Goal: Task Accomplishment & Management: Complete application form

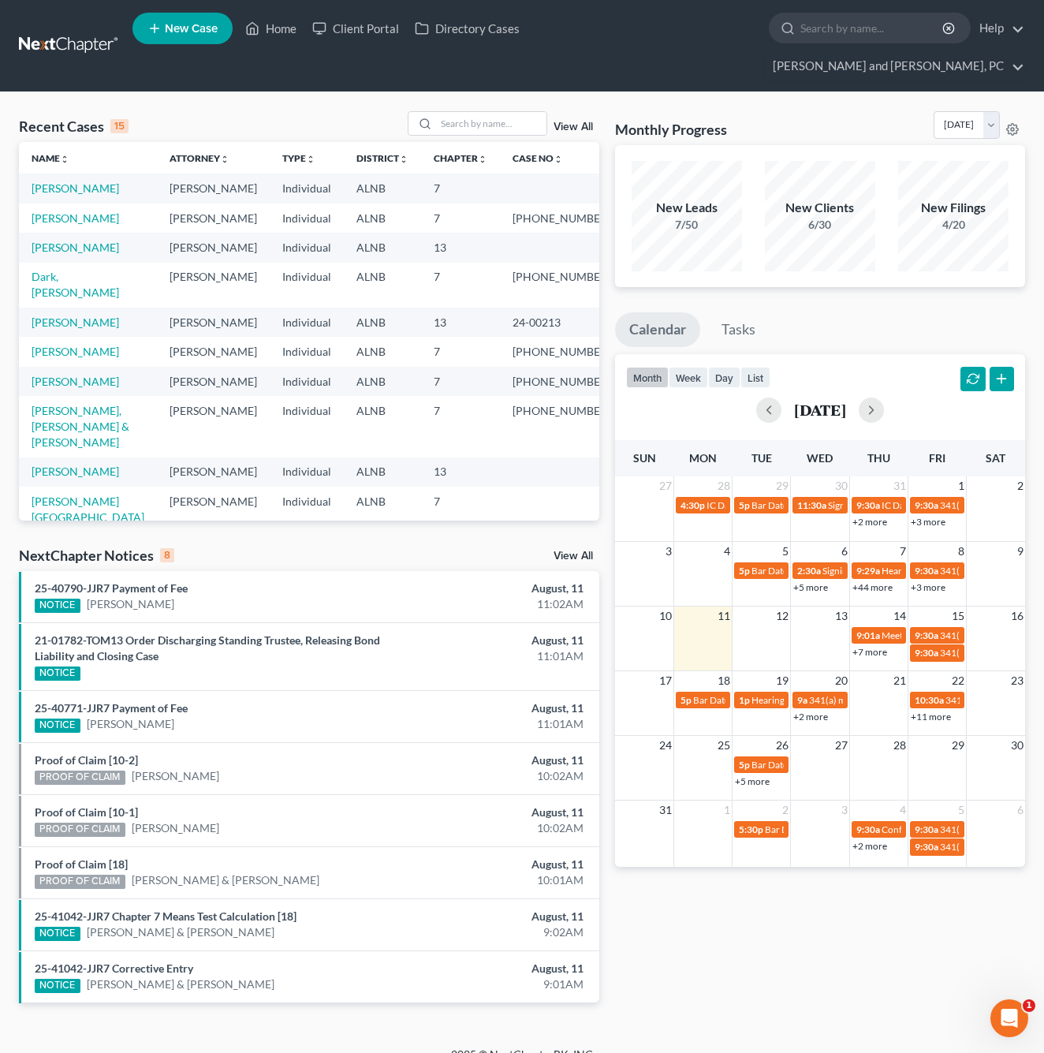
click at [182, 32] on span "New Case" at bounding box center [191, 29] width 53 height 12
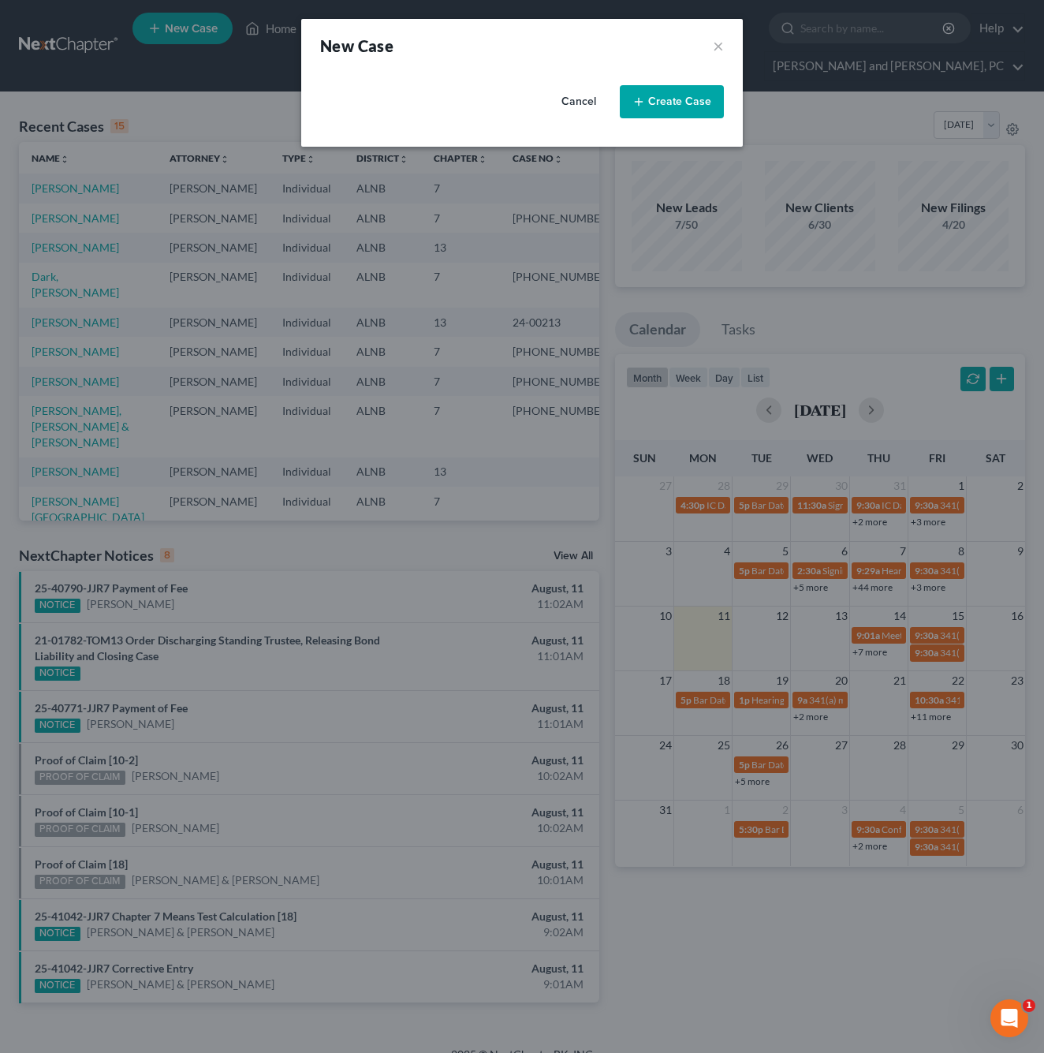
select select "1"
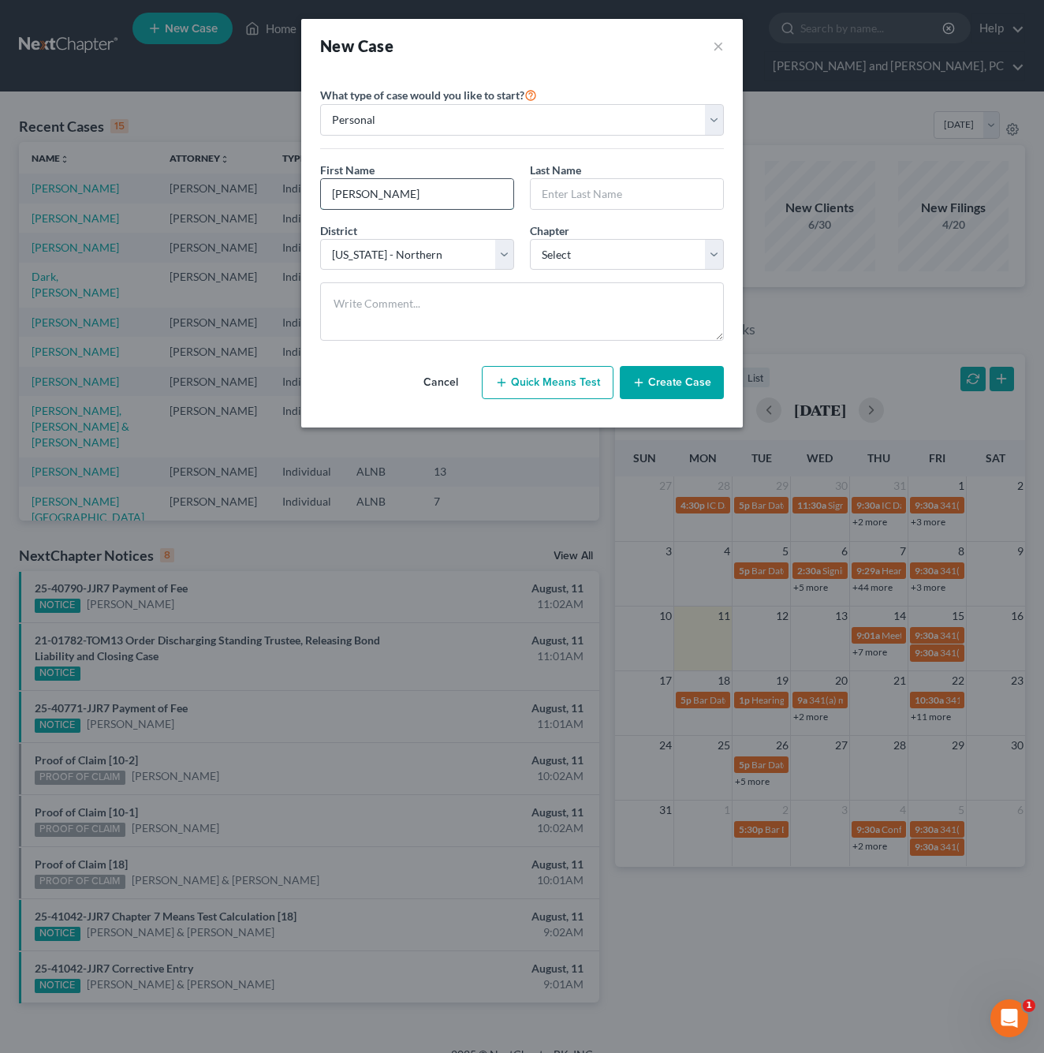
type input "[PERSON_NAME]"
type input "Kee"
select select "0"
click at [565, 383] on button "Quick Means Test" at bounding box center [548, 382] width 132 height 33
select select "0"
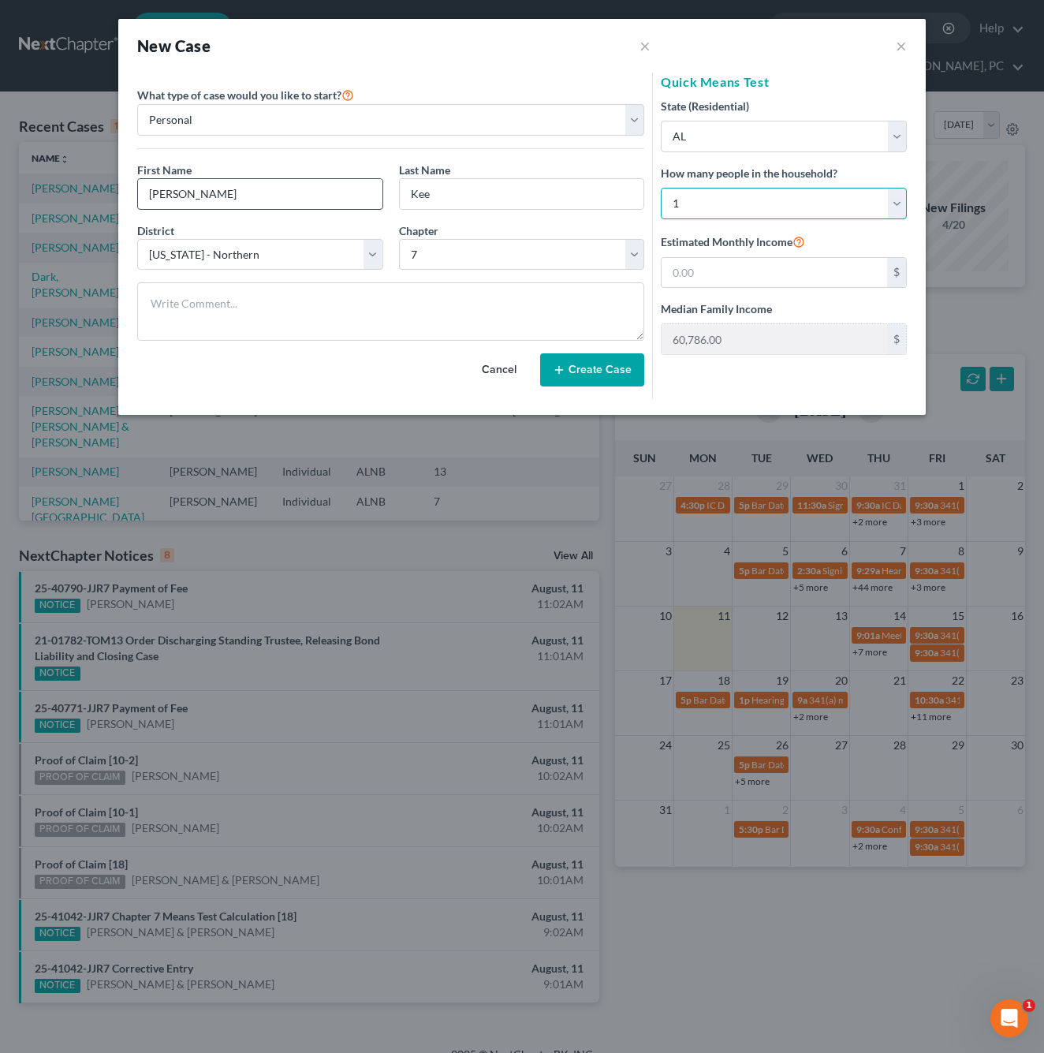
click at [736, 212] on select "Select 1 2 3 4 5 6 7 8 9 10 11 12 13 14 15 16 17 18 19 20" at bounding box center [784, 204] width 246 height 32
select select "4"
type input "112,871.00"
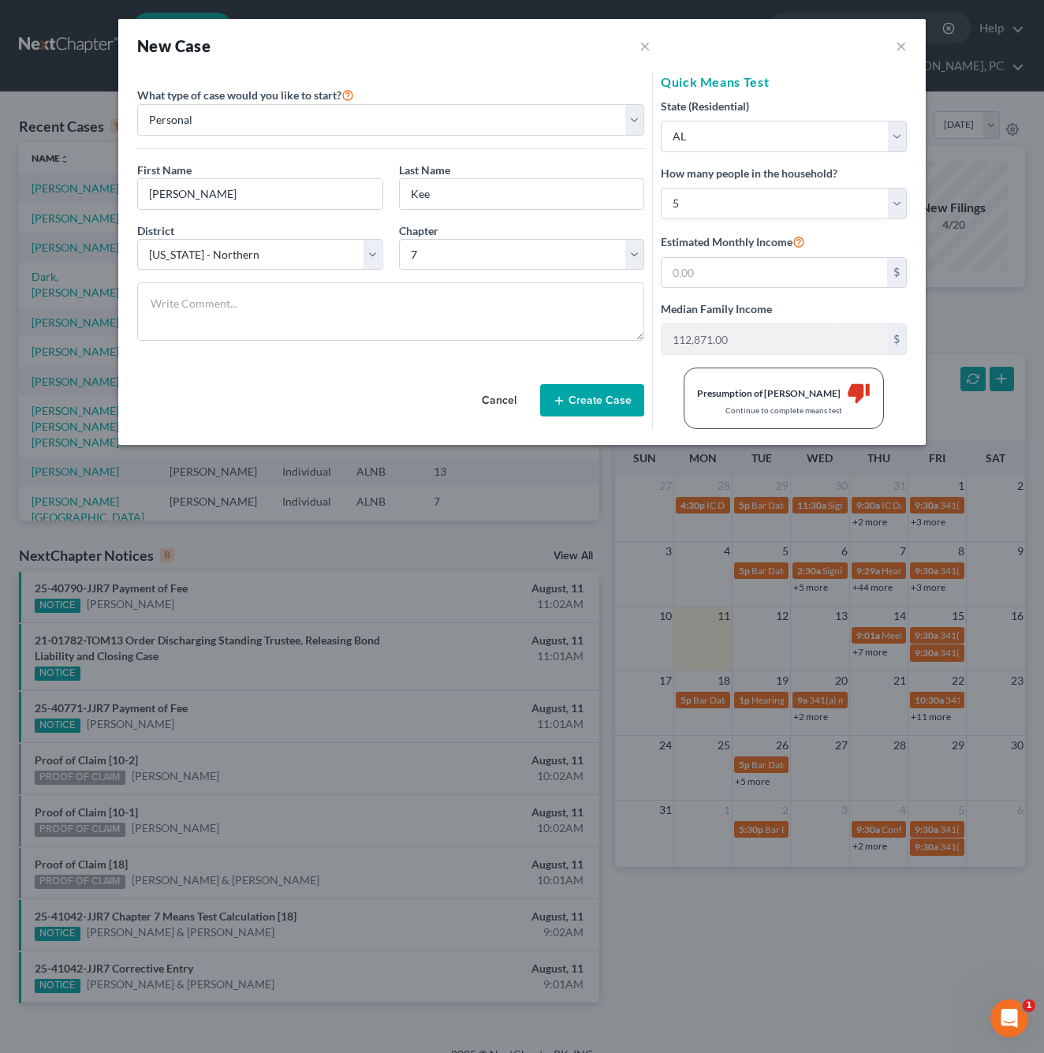
click at [582, 397] on button "Create Case" at bounding box center [592, 400] width 104 height 33
click at [725, 275] on input "text" at bounding box center [775, 273] width 226 height 30
type input "7,500"
click at [596, 405] on button "Create Case" at bounding box center [592, 400] width 104 height 33
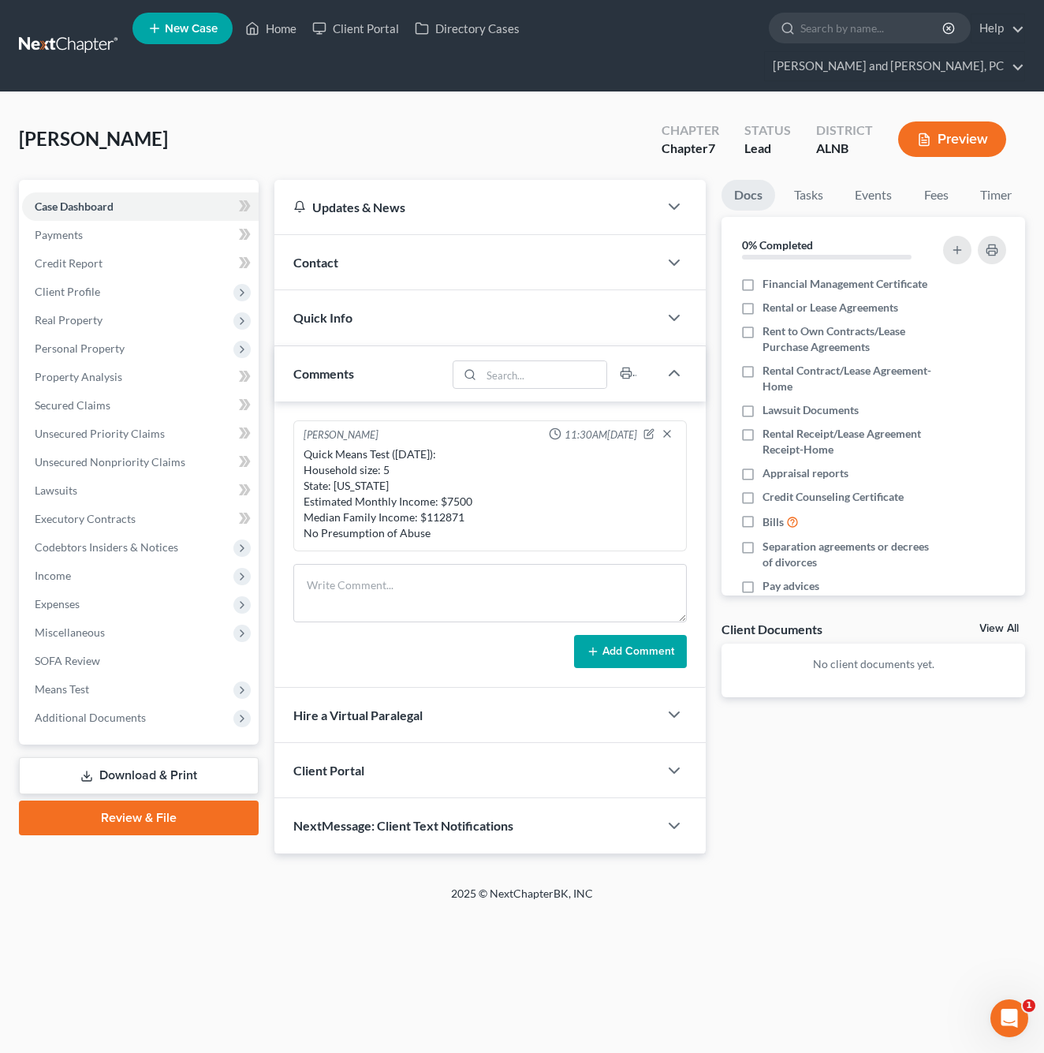
click at [363, 235] on div "Contact" at bounding box center [466, 262] width 384 height 54
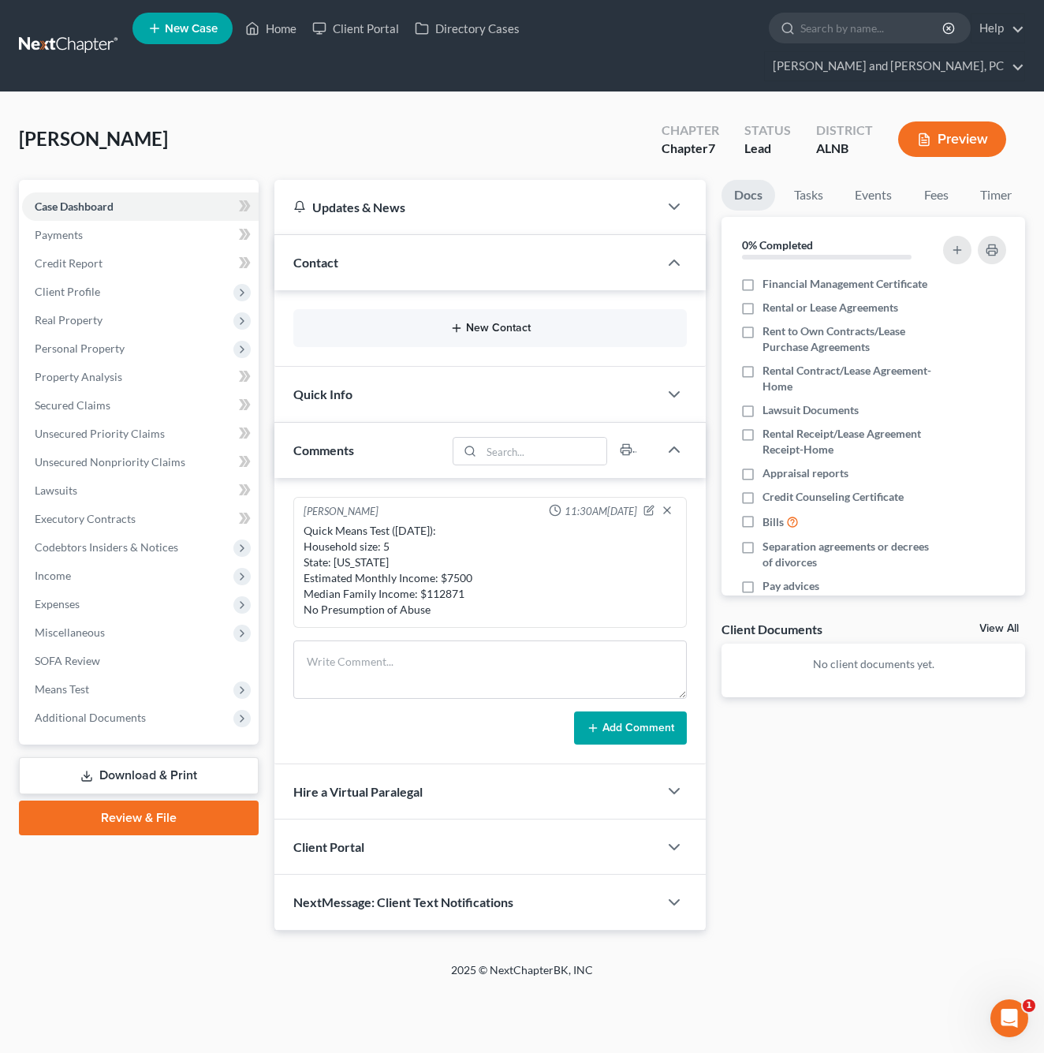
click at [464, 322] on button "New Contact" at bounding box center [490, 328] width 368 height 13
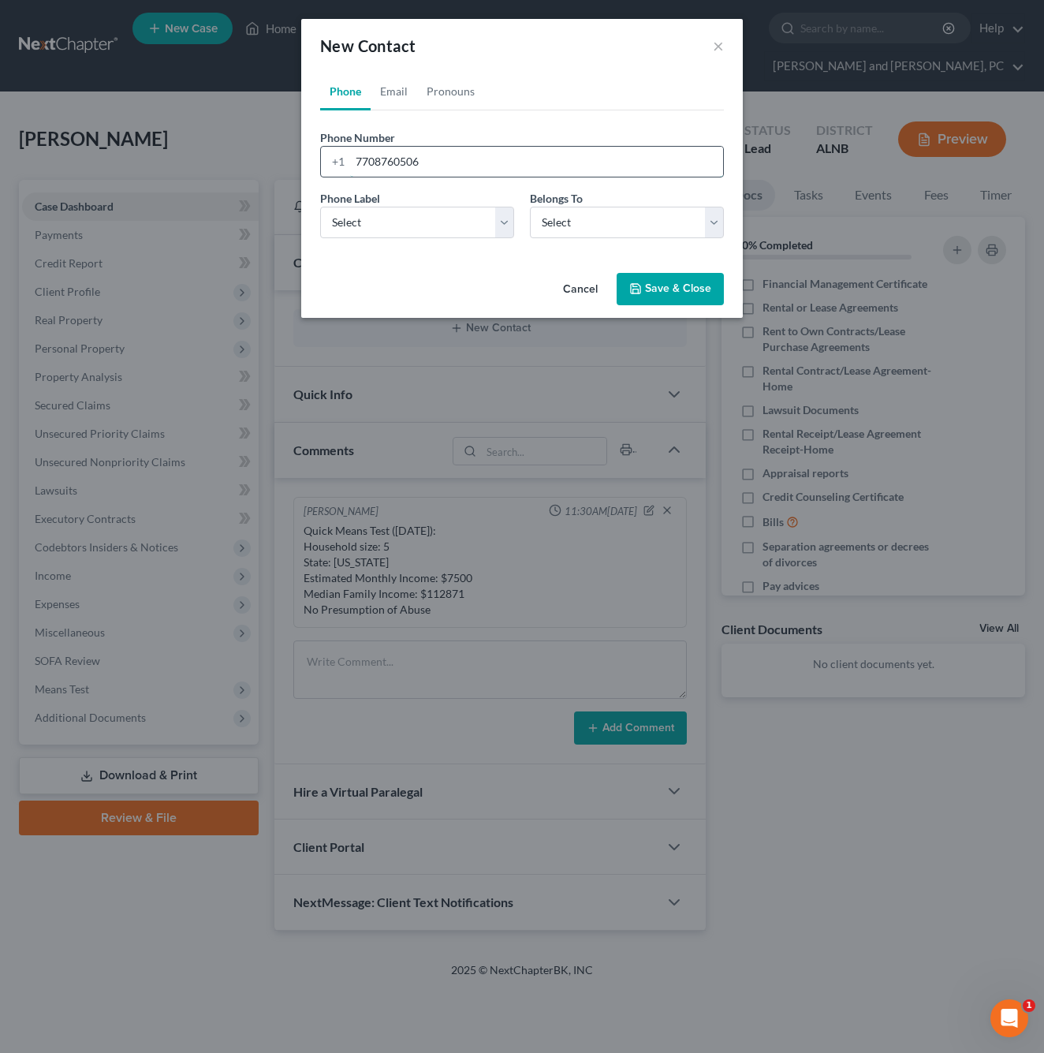
type input "7708760506"
click at [393, 219] on select "Select Mobile Home Work Other" at bounding box center [417, 223] width 194 height 32
click at [378, 222] on select "Select Mobile Home Work Other" at bounding box center [417, 223] width 194 height 32
select select "0"
click at [538, 215] on select "Select Client Other" at bounding box center [627, 223] width 194 height 32
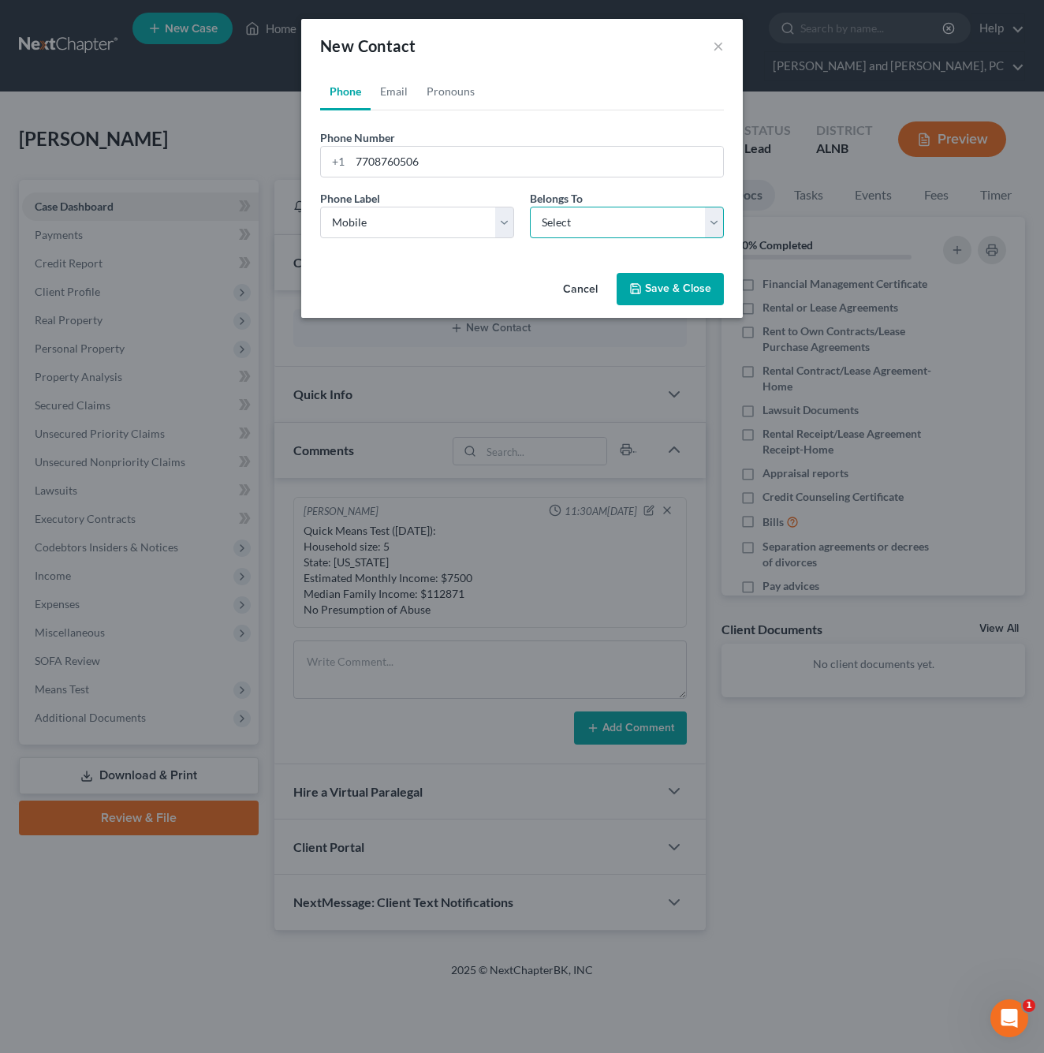
select select "0"
click at [393, 91] on link "Email" at bounding box center [394, 92] width 47 height 38
type input "[EMAIL_ADDRESS][DOMAIN_NAME]"
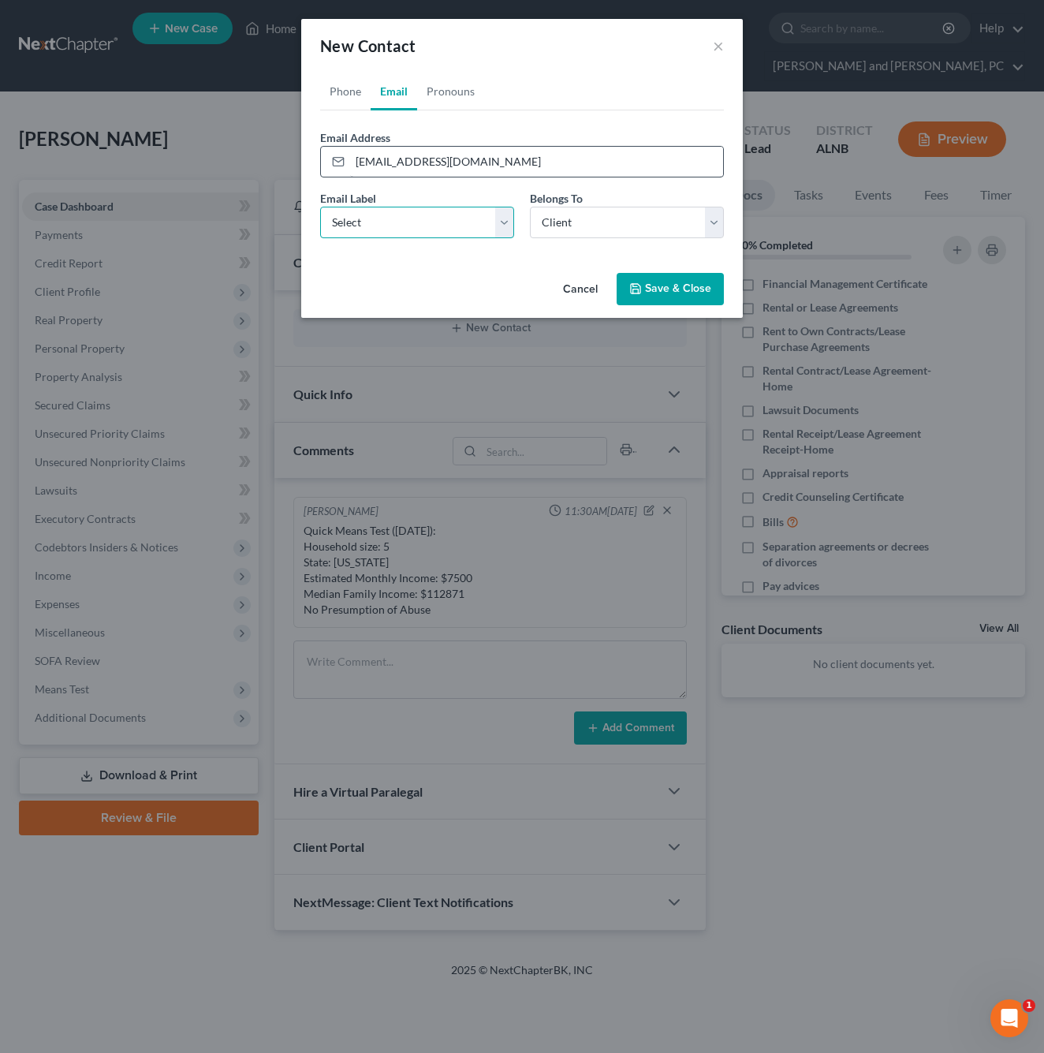
select select "0"
click at [643, 291] on button "Save & Close" at bounding box center [670, 289] width 107 height 33
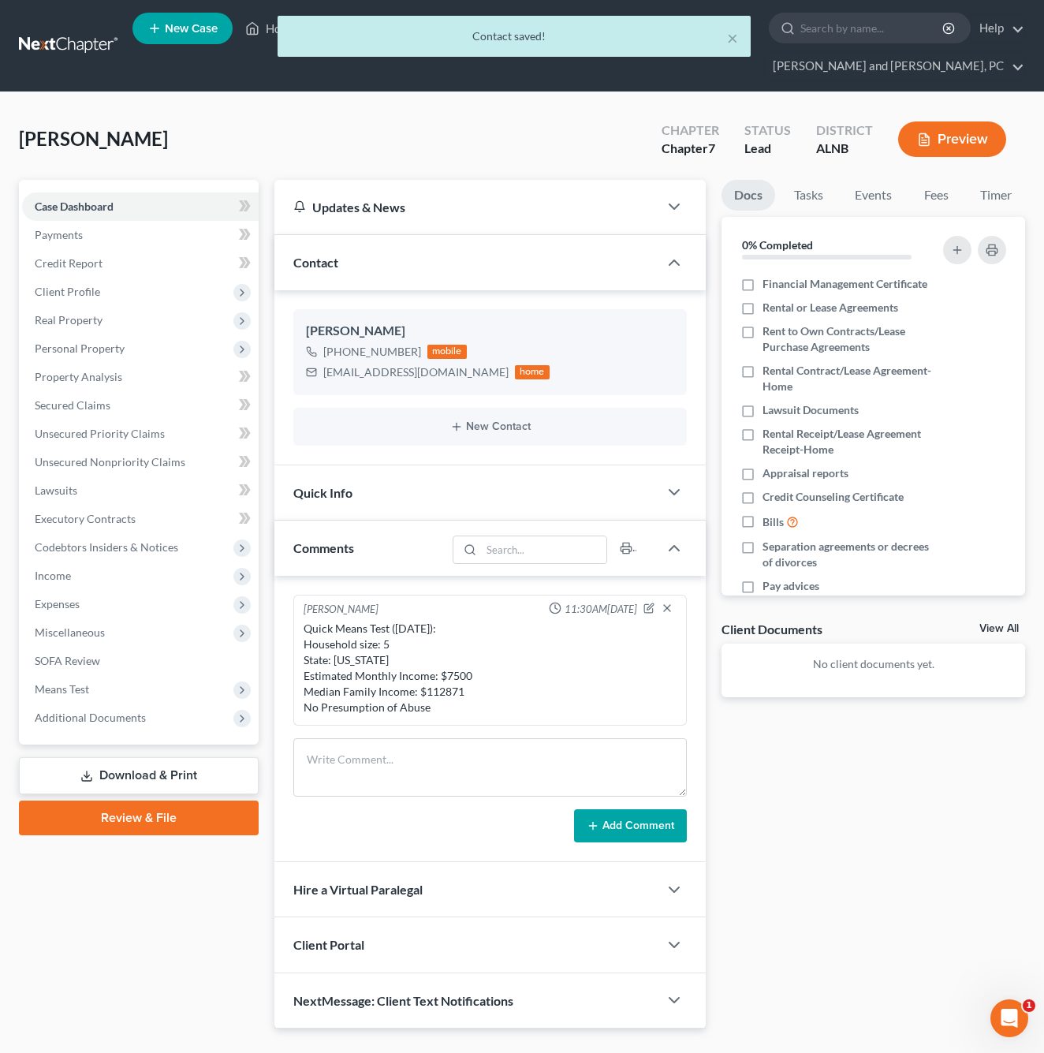
click at [509, 408] on div "New Contact" at bounding box center [489, 427] width 393 height 38
click at [478, 420] on button "New Contact" at bounding box center [490, 426] width 368 height 13
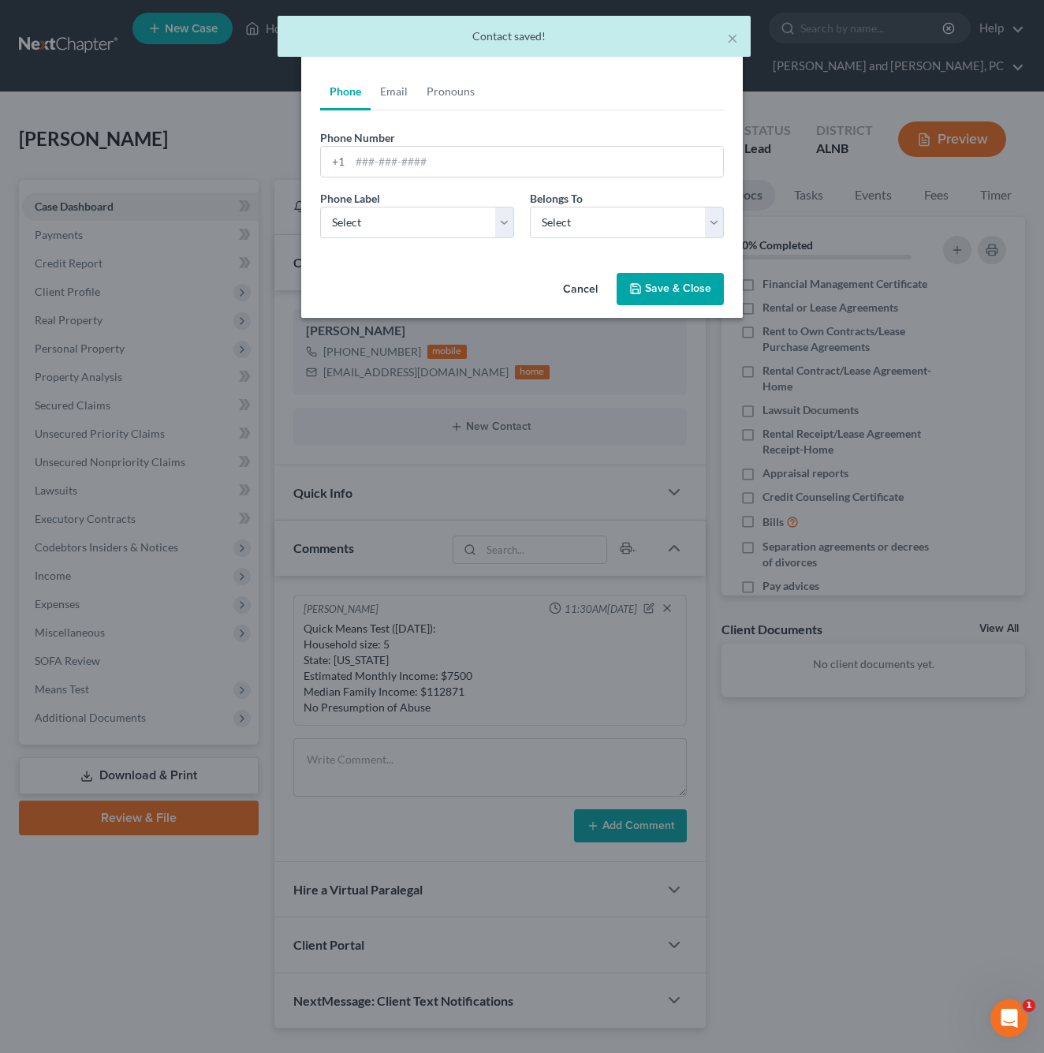
click at [389, 88] on link "Email" at bounding box center [394, 92] width 47 height 38
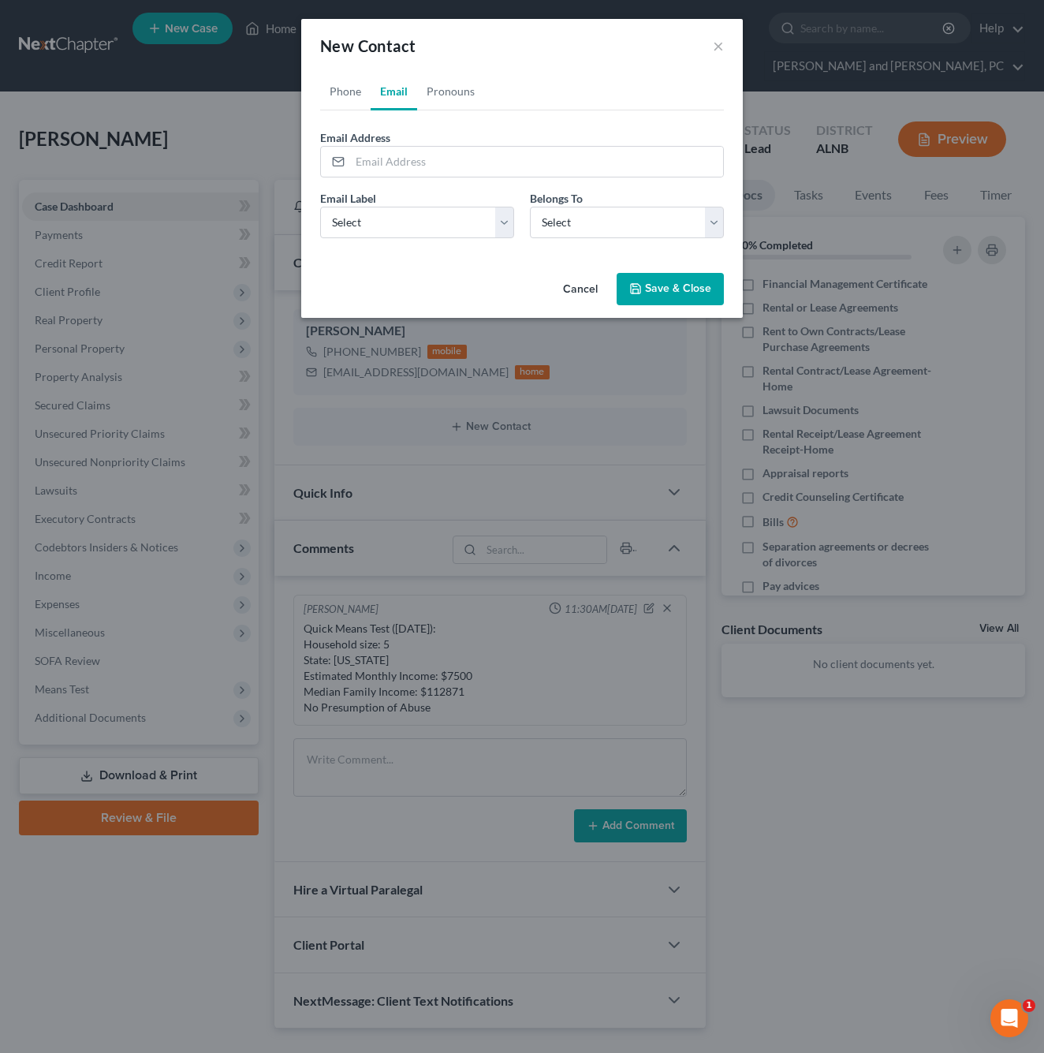
click at [357, 97] on link "Phone" at bounding box center [345, 92] width 50 height 38
type input "2562942171"
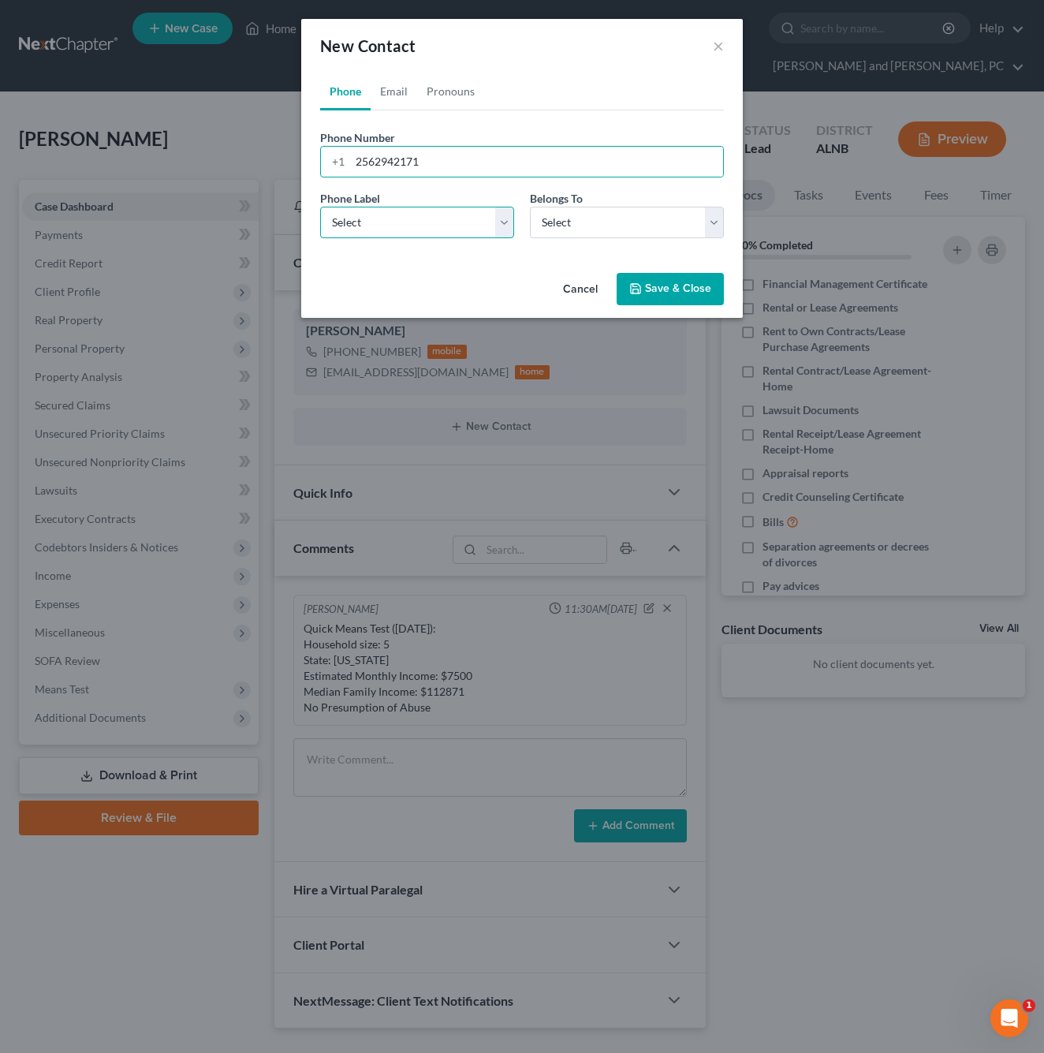
click at [405, 207] on select "Select Mobile Home Work Other" at bounding box center [417, 223] width 194 height 32
select select "0"
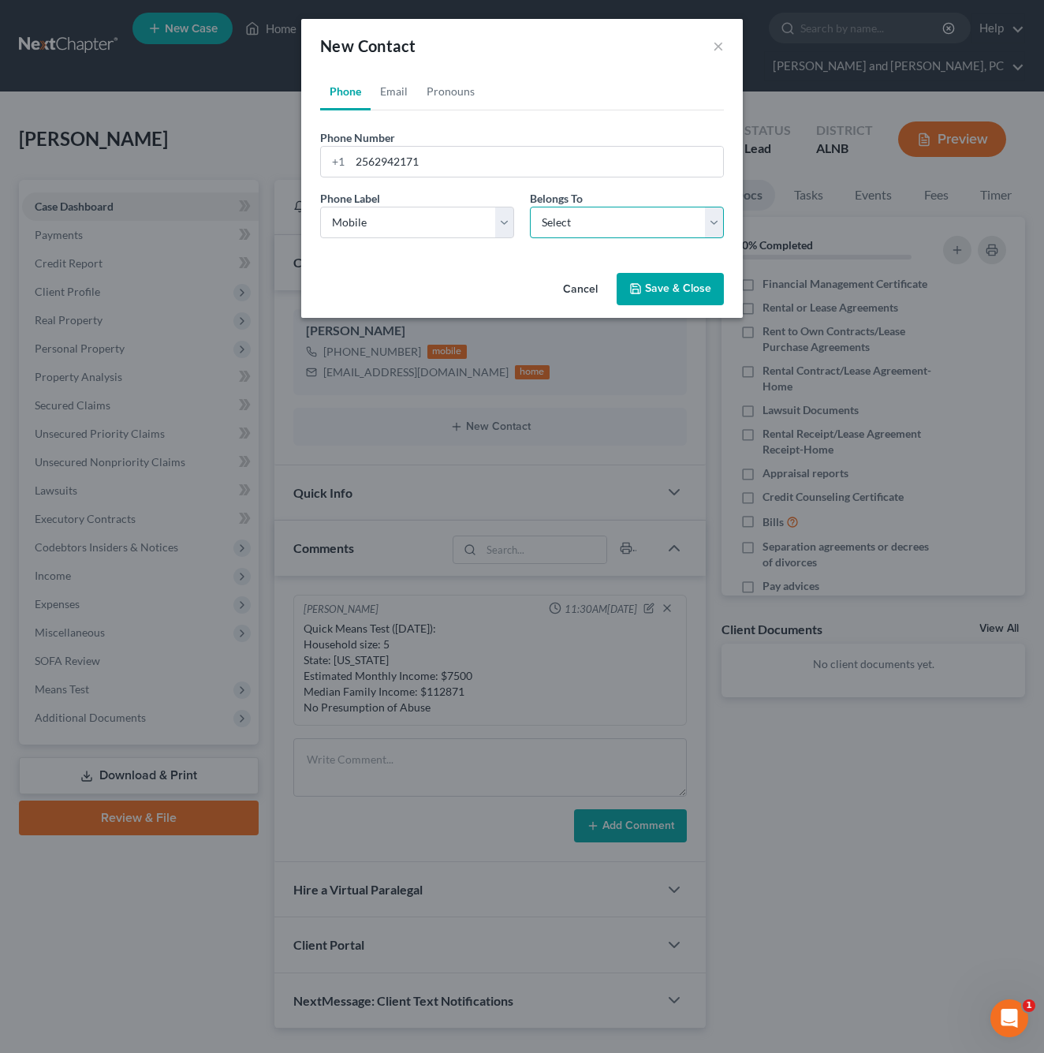
click at [606, 223] on select "Select Client Other" at bounding box center [627, 223] width 194 height 32
select select "0"
click at [390, 91] on link "Email" at bounding box center [394, 92] width 47 height 38
click at [569, 225] on select "Select Client Other" at bounding box center [627, 223] width 194 height 32
select select
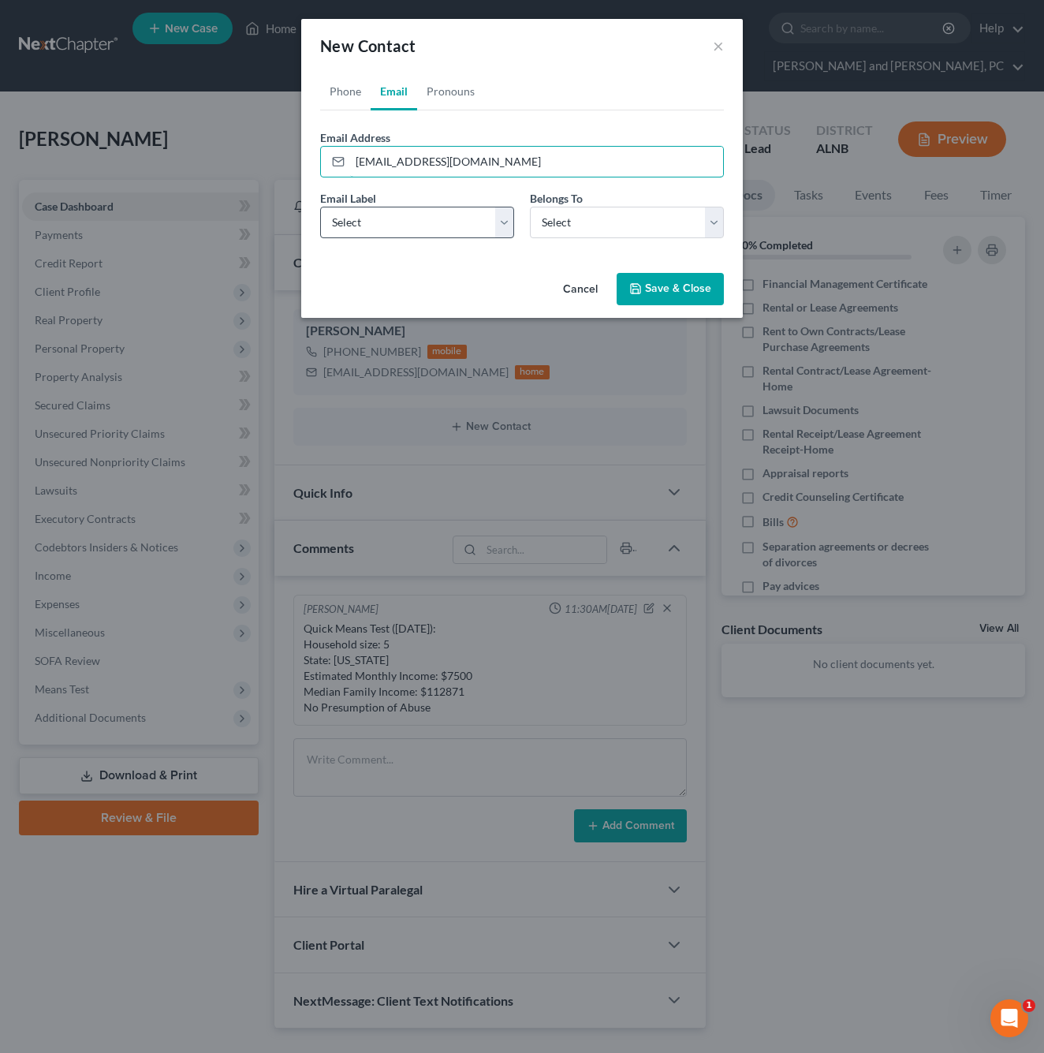
type input "[EMAIL_ADDRESS][DOMAIN_NAME]"
click at [388, 216] on select "Select Home Work Other" at bounding box center [417, 223] width 194 height 32
select select "0"
click at [572, 212] on select "Select Client Other" at bounding box center [627, 223] width 194 height 32
select select "1"
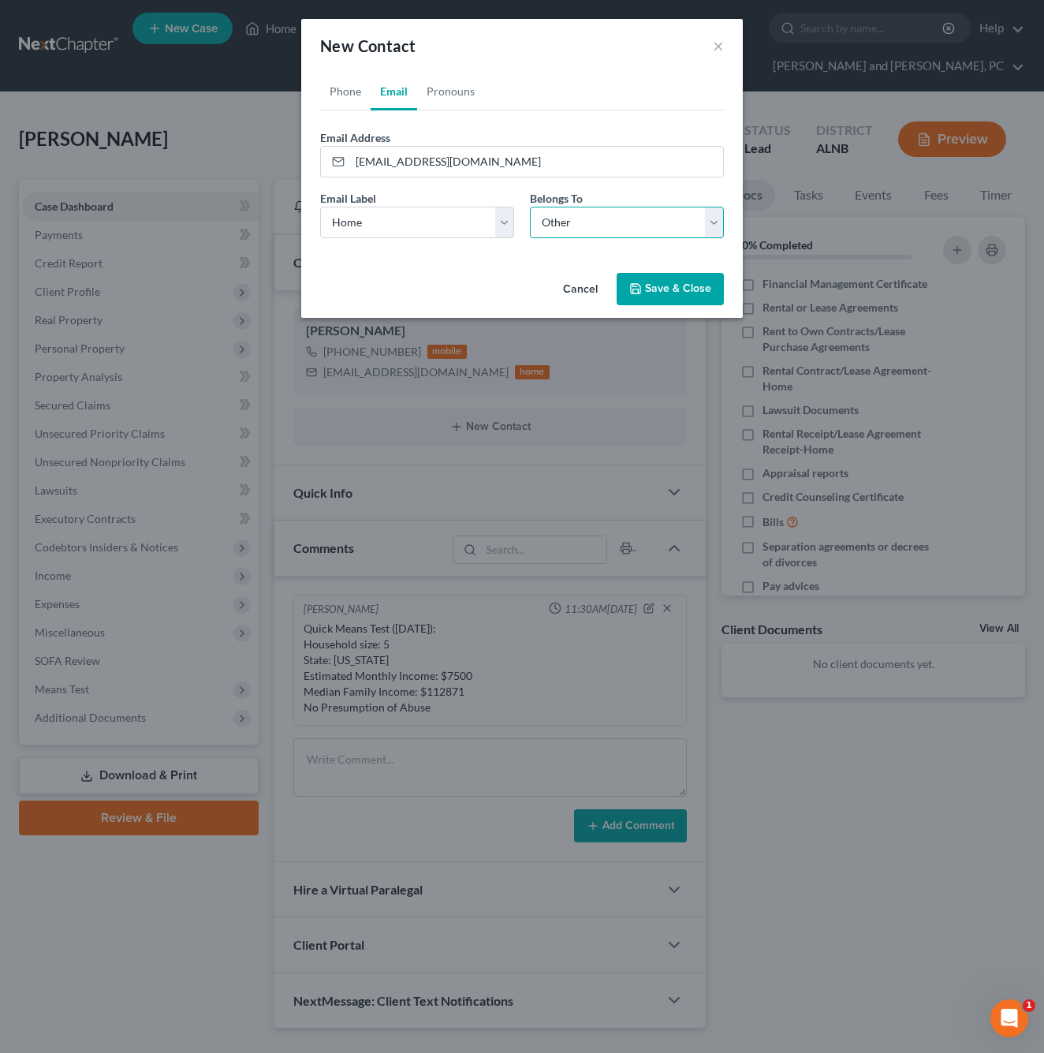
select select "1"
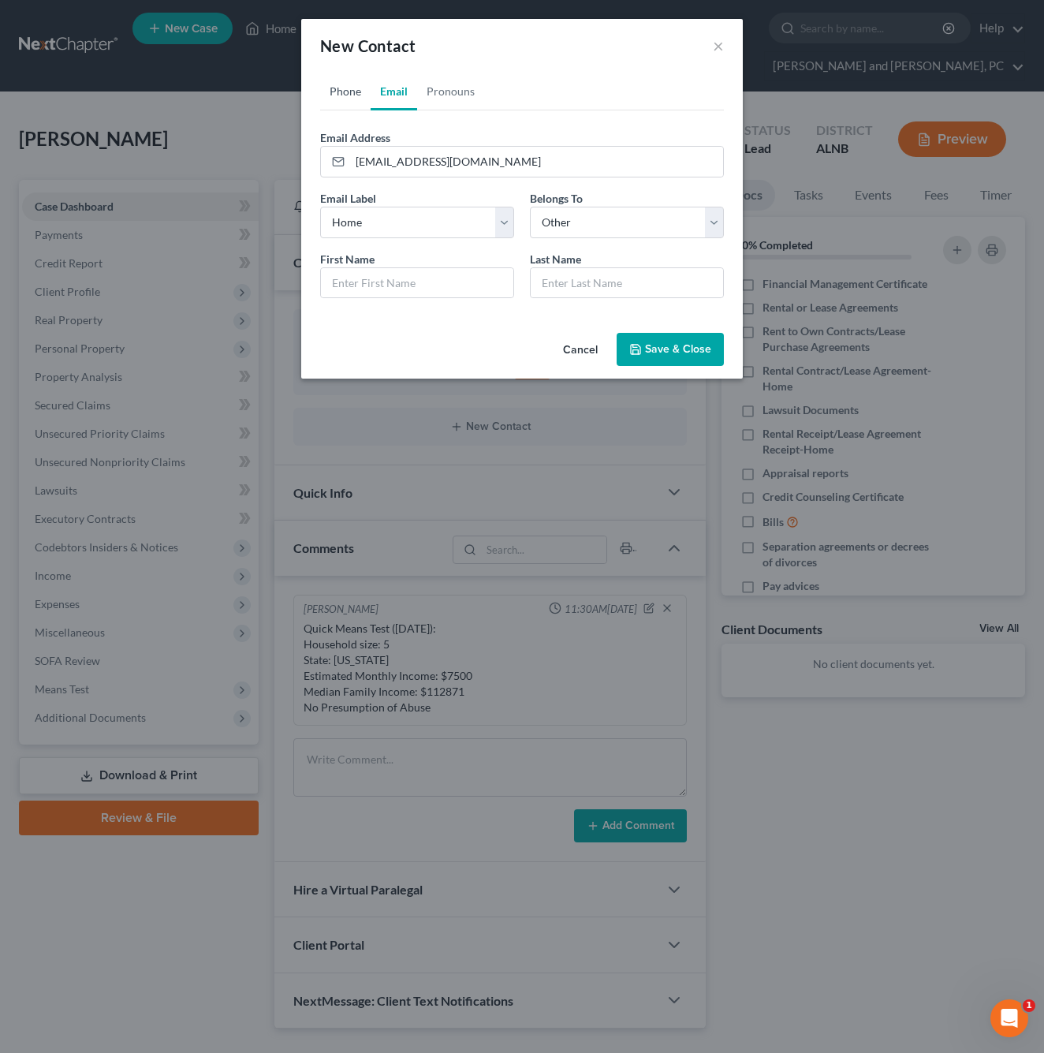
click at [350, 94] on link "Phone" at bounding box center [345, 92] width 50 height 38
type input "Amber"
type input "R"
type input "Kee"
click at [697, 346] on button "Save & Close" at bounding box center [670, 349] width 107 height 33
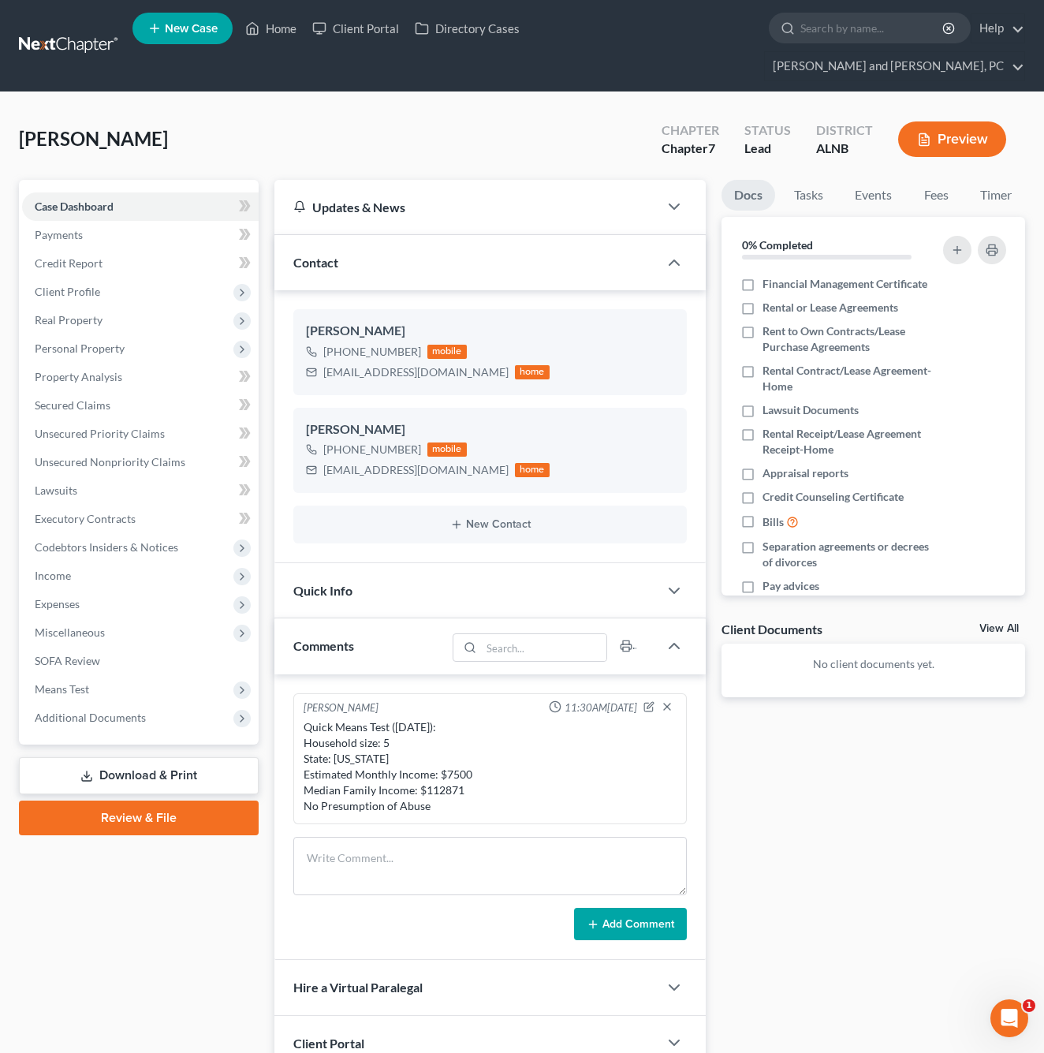
click at [335, 583] on span "Quick Info" at bounding box center [322, 590] width 59 height 15
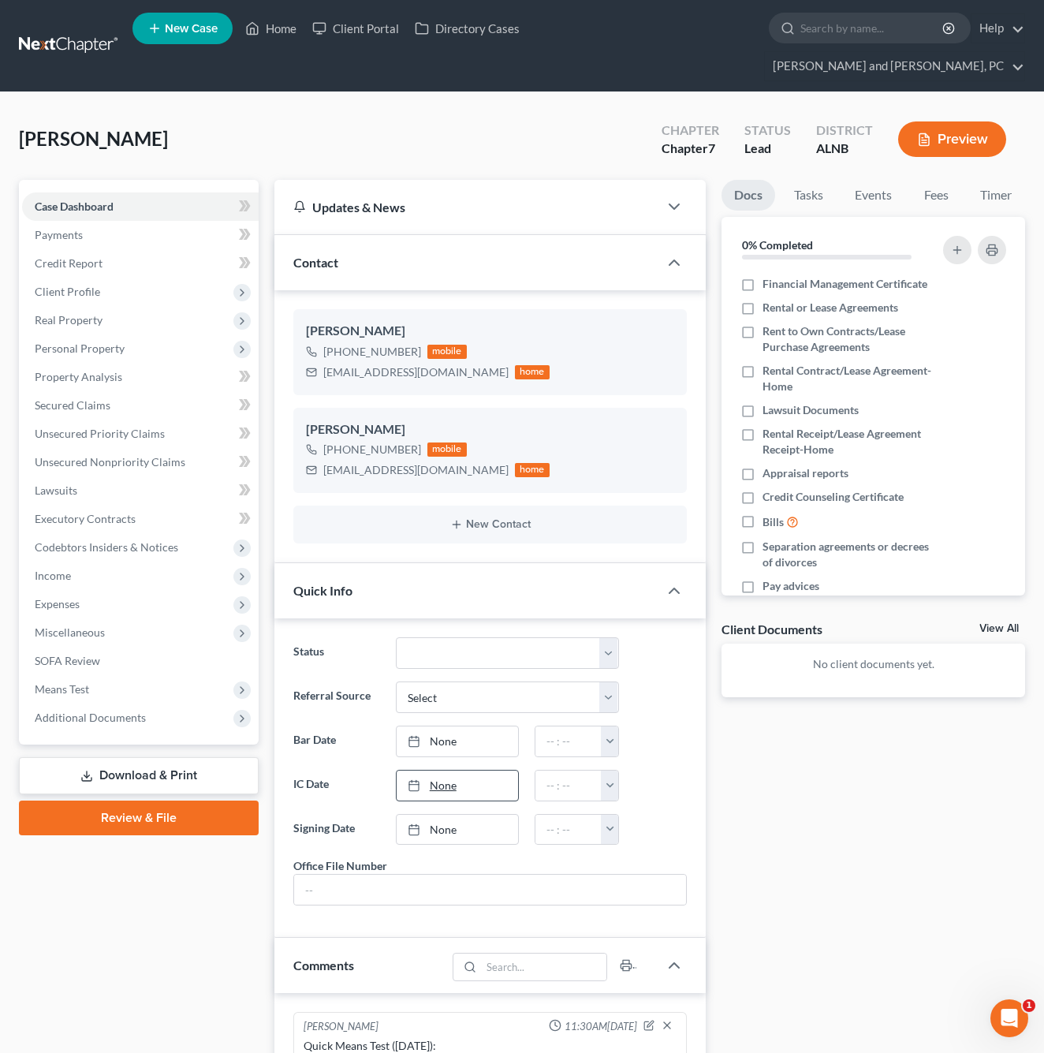
click at [449, 770] on link "None" at bounding box center [458, 785] width 122 height 30
click at [611, 770] on button "button" at bounding box center [609, 785] width 17 height 30
click at [641, 842] on link "11:00am" at bounding box center [645, 855] width 88 height 27
type input "11:00am"
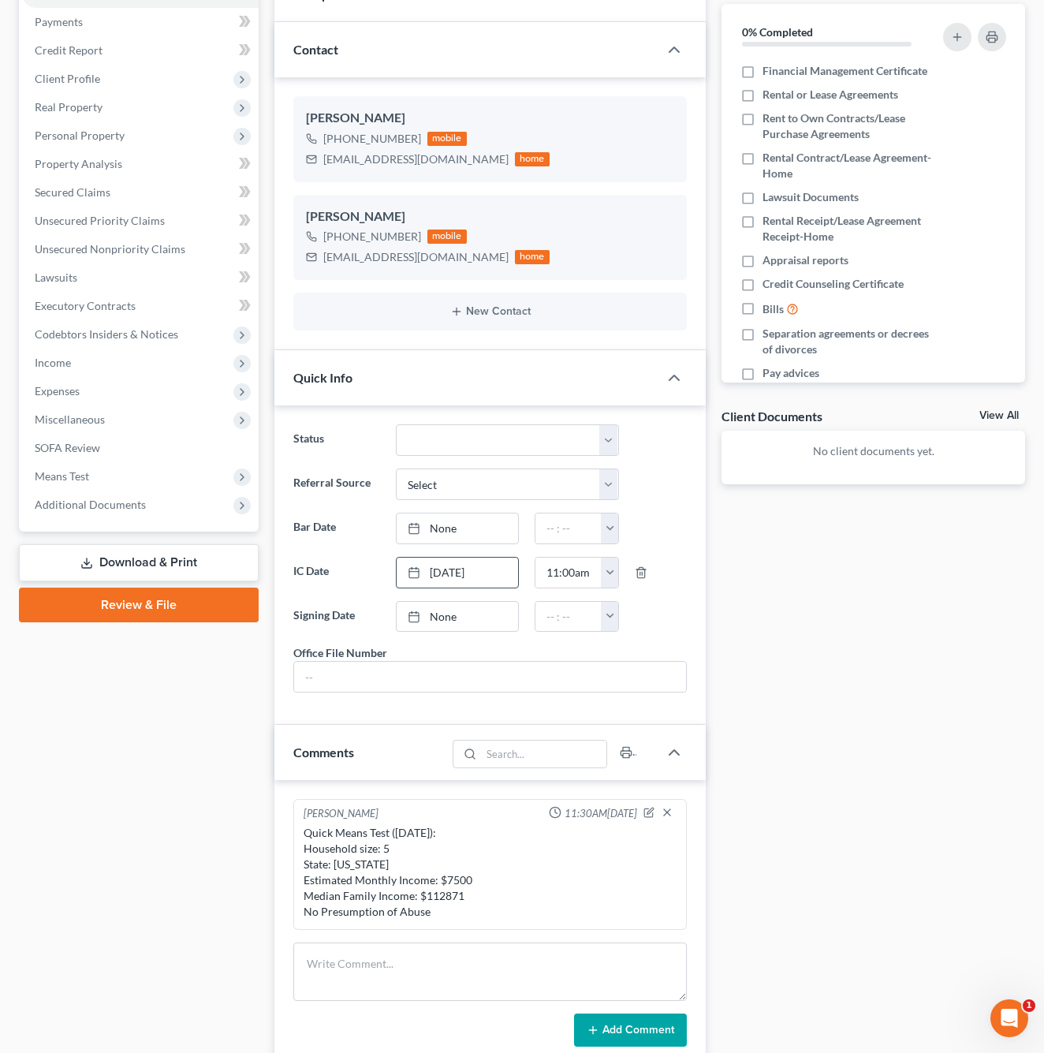
scroll to position [211, 0]
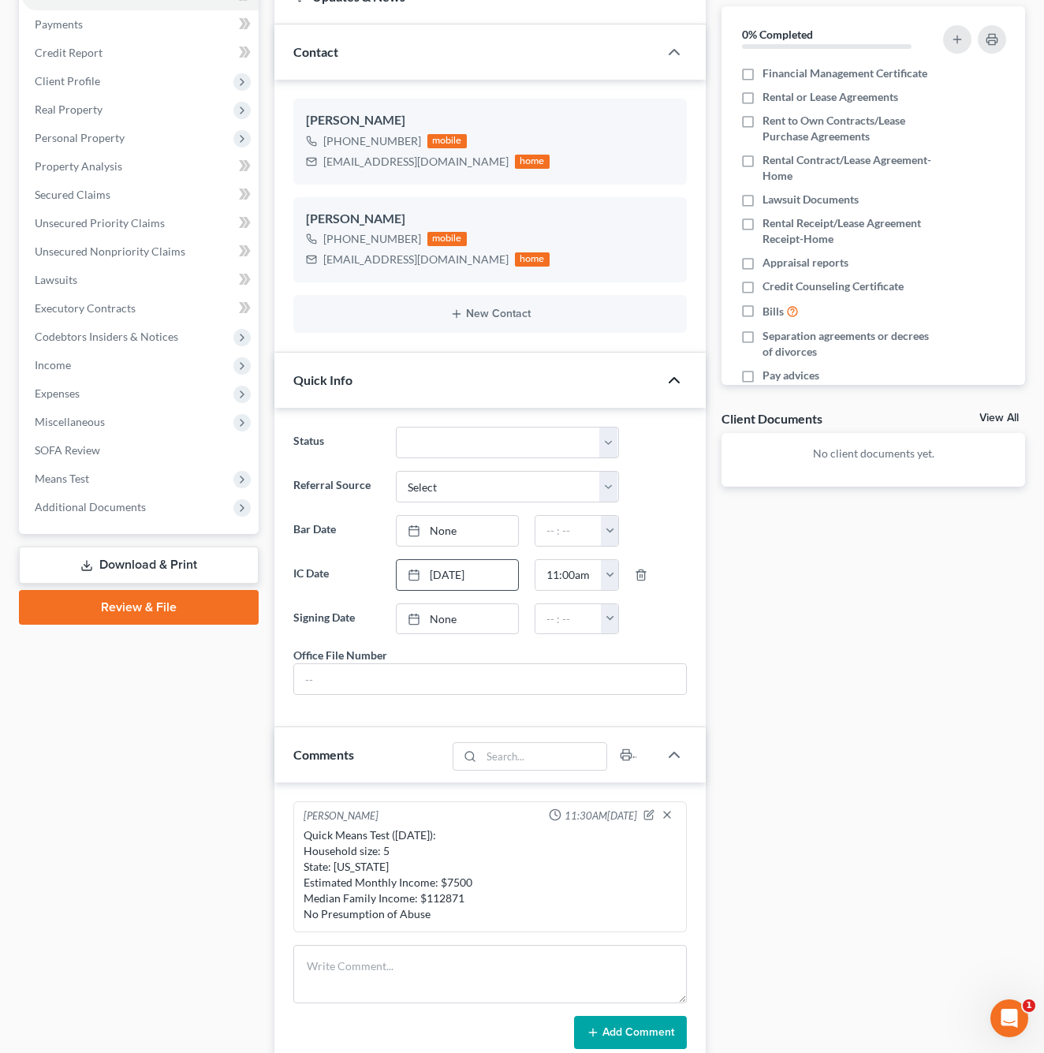
click at [675, 378] on polyline "button" at bounding box center [673, 380] width 9 height 5
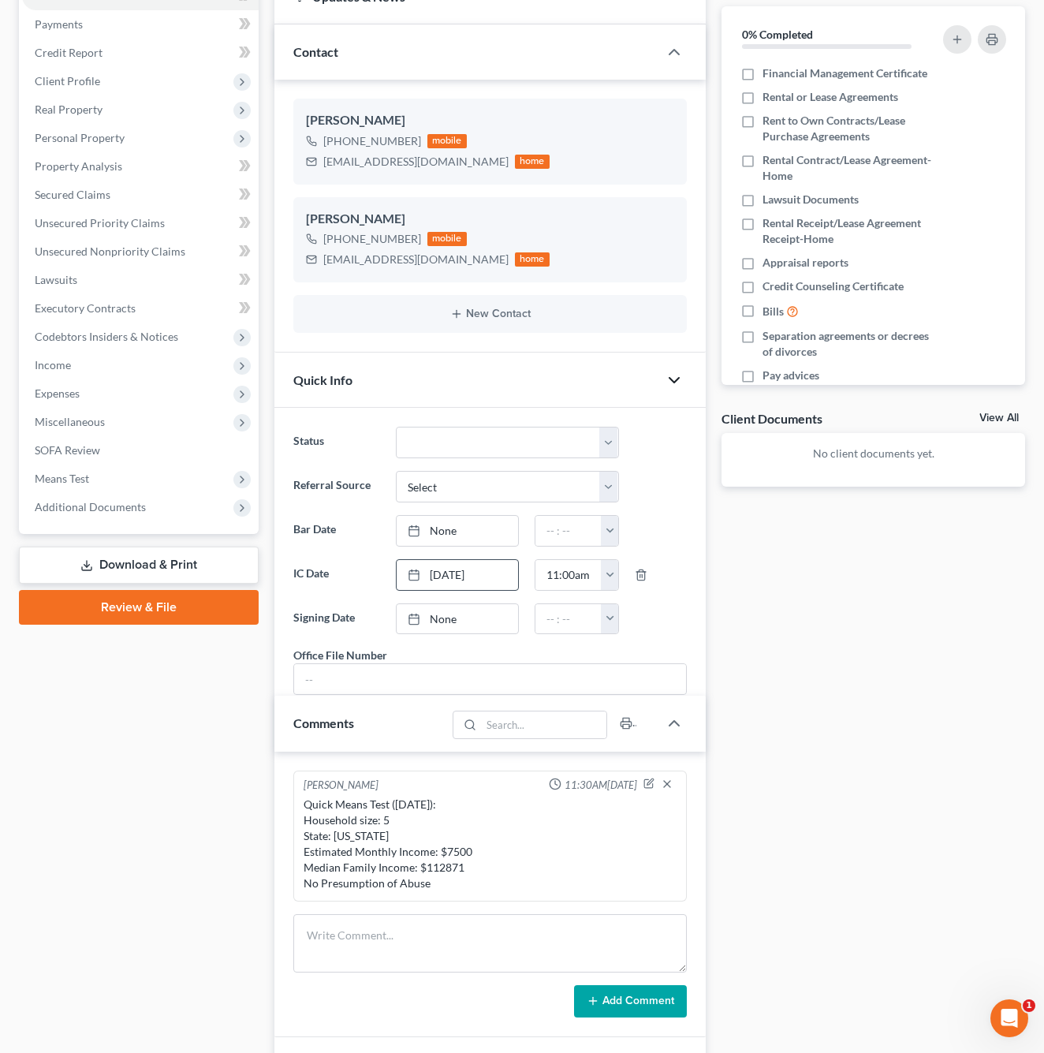
scroll to position [103, 0]
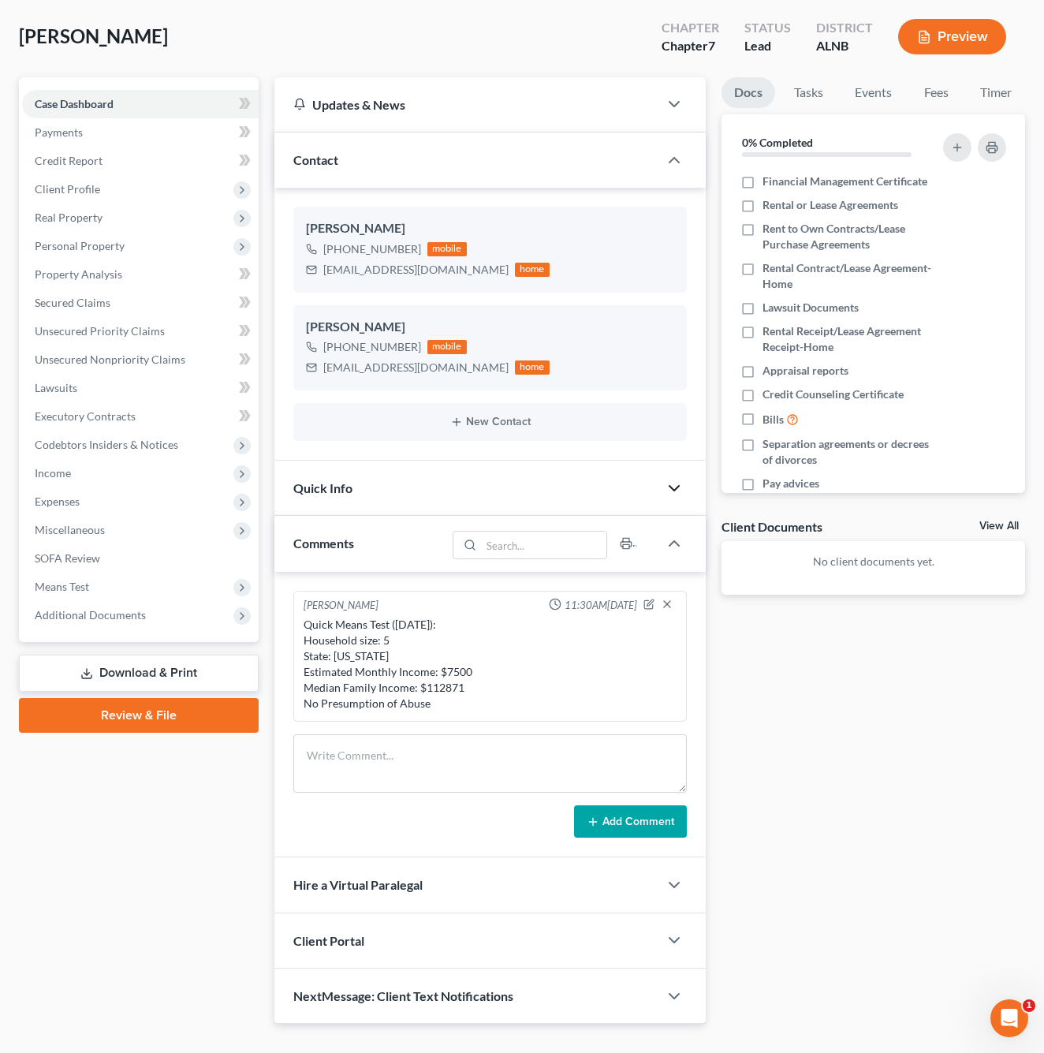
click at [393, 913] on div "Client Portal" at bounding box center [466, 940] width 384 height 54
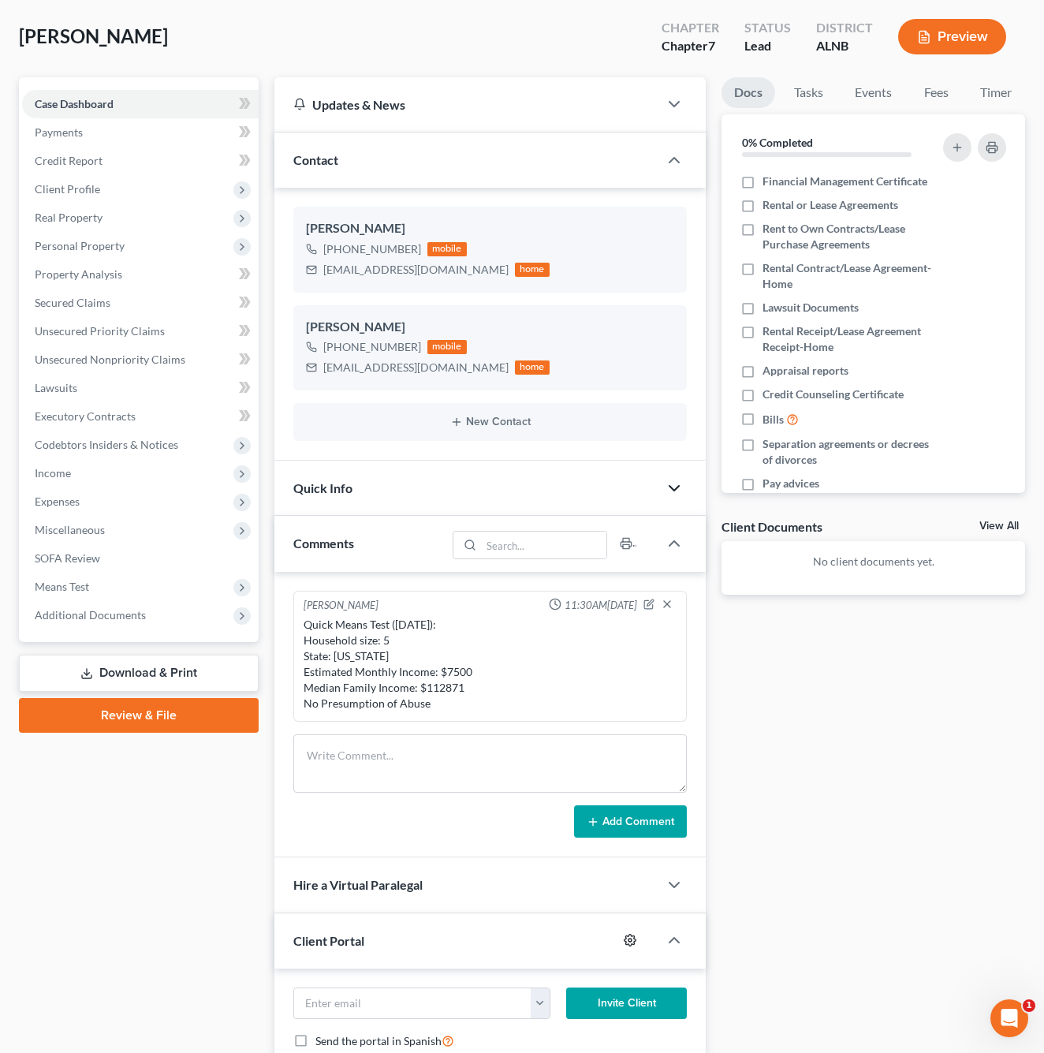
click at [625, 934] on icon "button" at bounding box center [630, 940] width 13 height 13
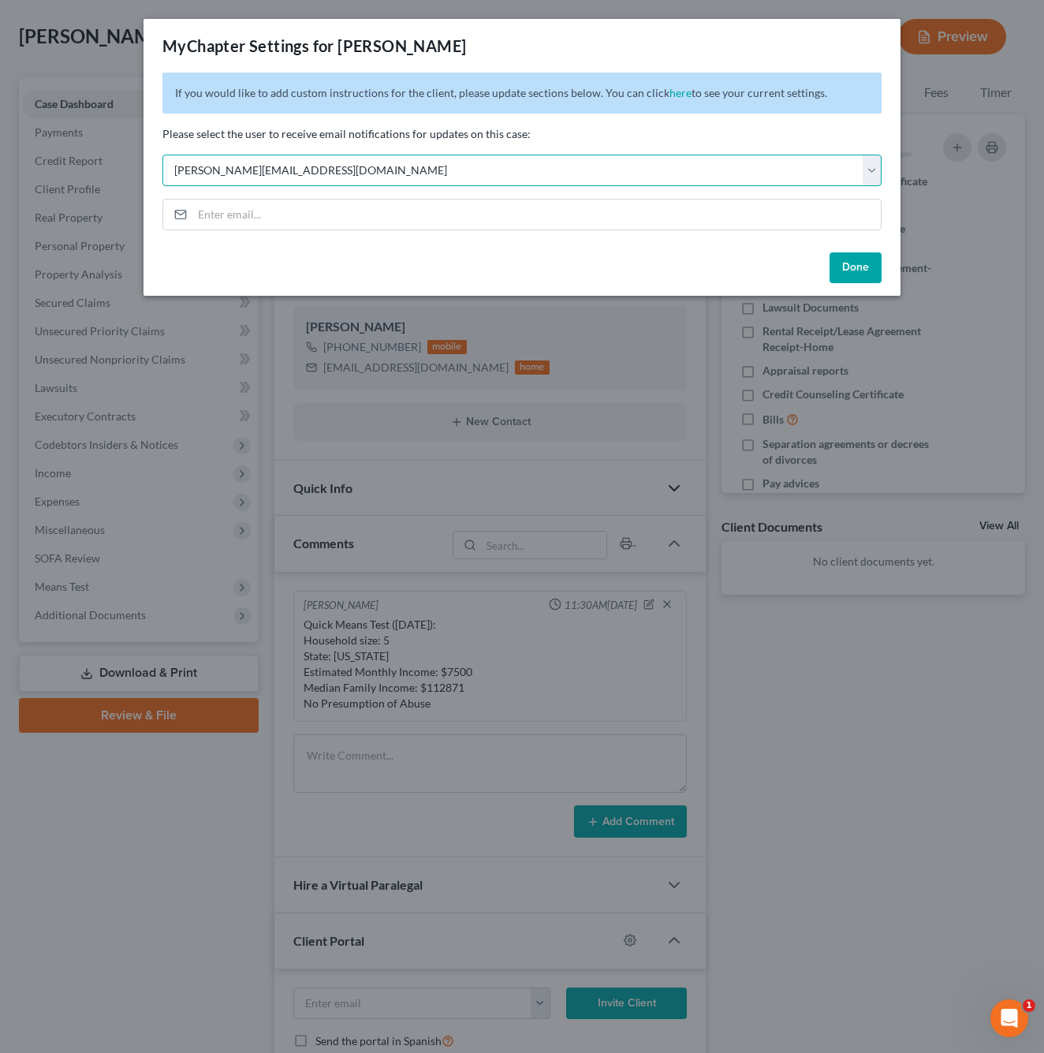
click at [272, 163] on select "Select [PERSON_NAME][EMAIL_ADDRESS][DOMAIN_NAME] [PERSON_NAME][EMAIL_ADDRESS][D…" at bounding box center [521, 171] width 719 height 32
select select "1"
click at [861, 270] on button "Done" at bounding box center [856, 268] width 52 height 32
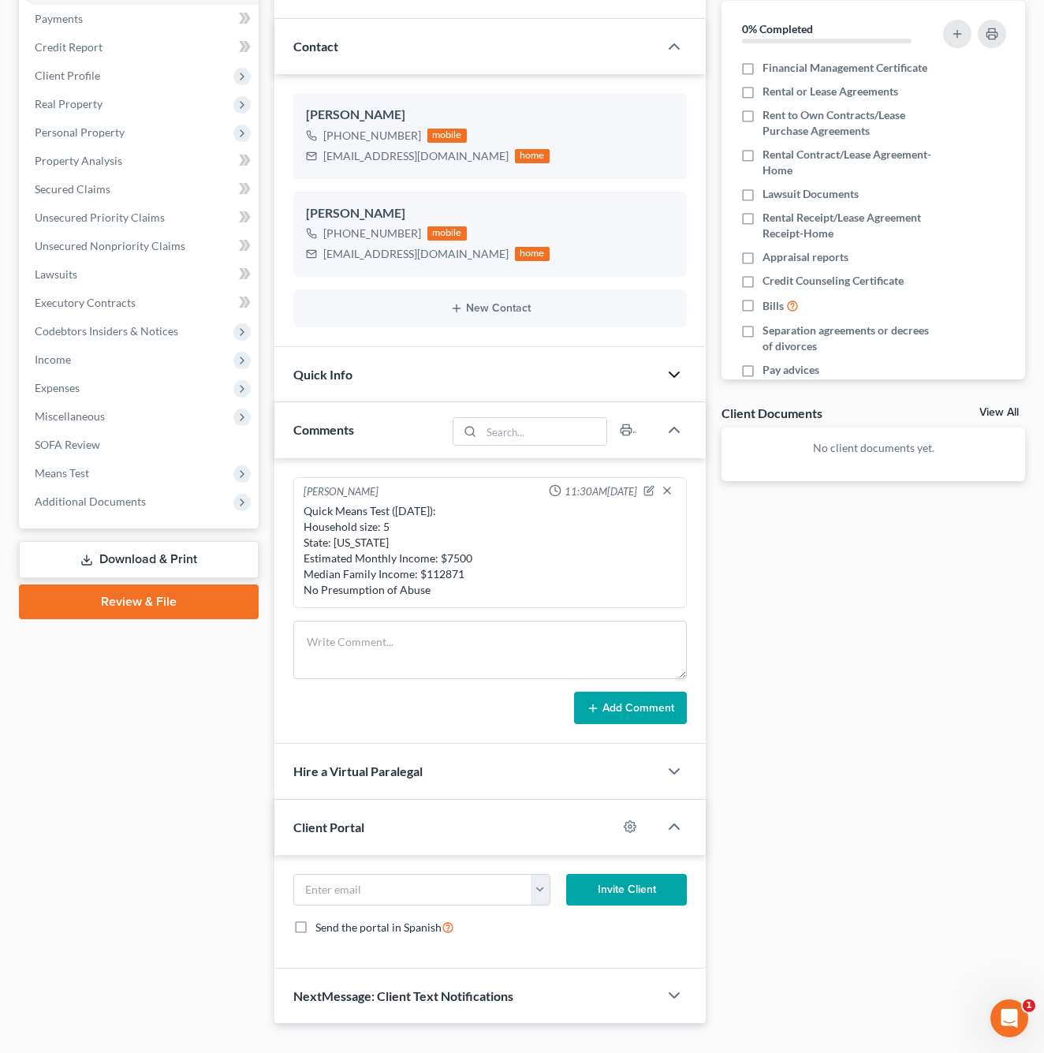
scroll to position [215, 0]
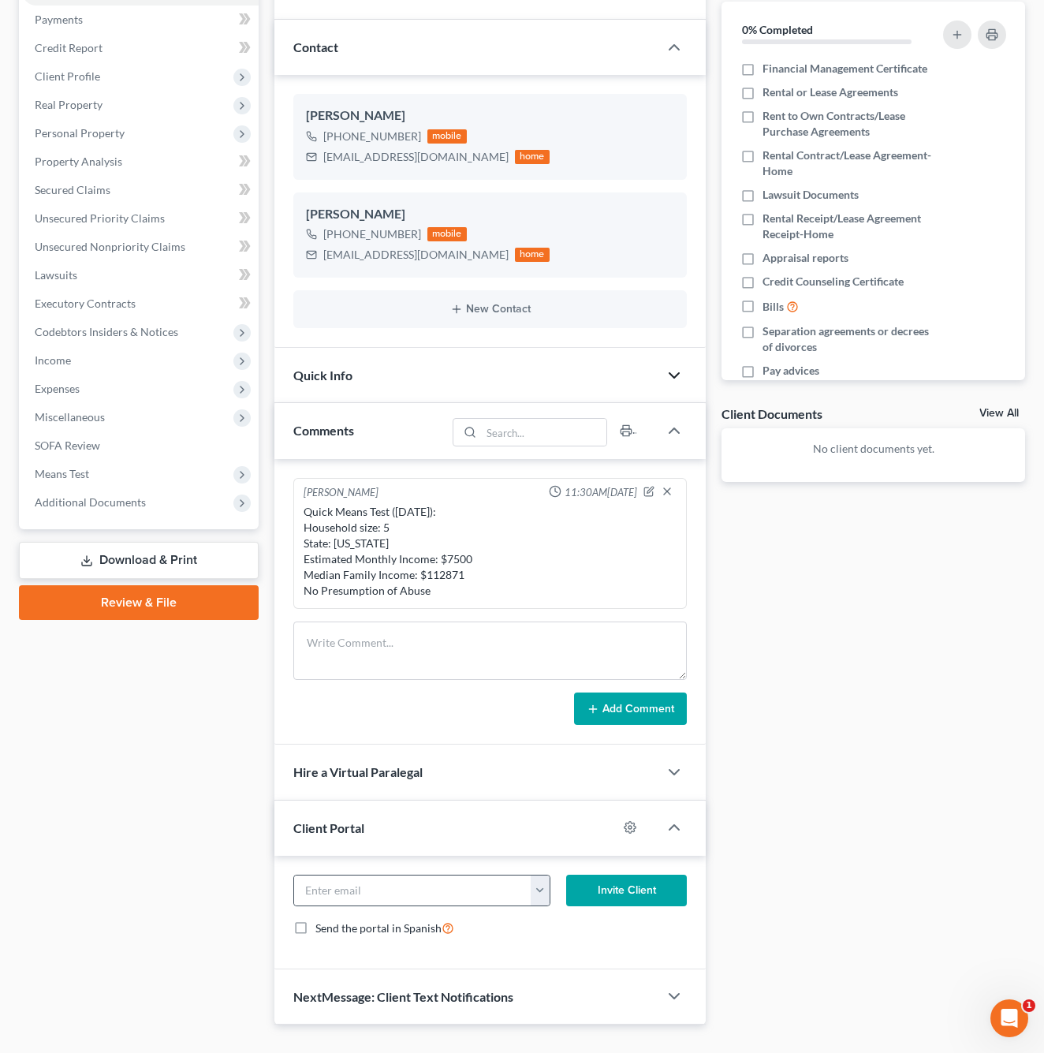
click at [541, 875] on button "button" at bounding box center [540, 890] width 19 height 30
click at [568, 938] on link "[EMAIL_ADDRESS][DOMAIN_NAME]" at bounding box center [638, 951] width 215 height 27
type input "[EMAIL_ADDRESS][DOMAIN_NAME]"
click at [628, 874] on button "Invite Client" at bounding box center [626, 890] width 121 height 32
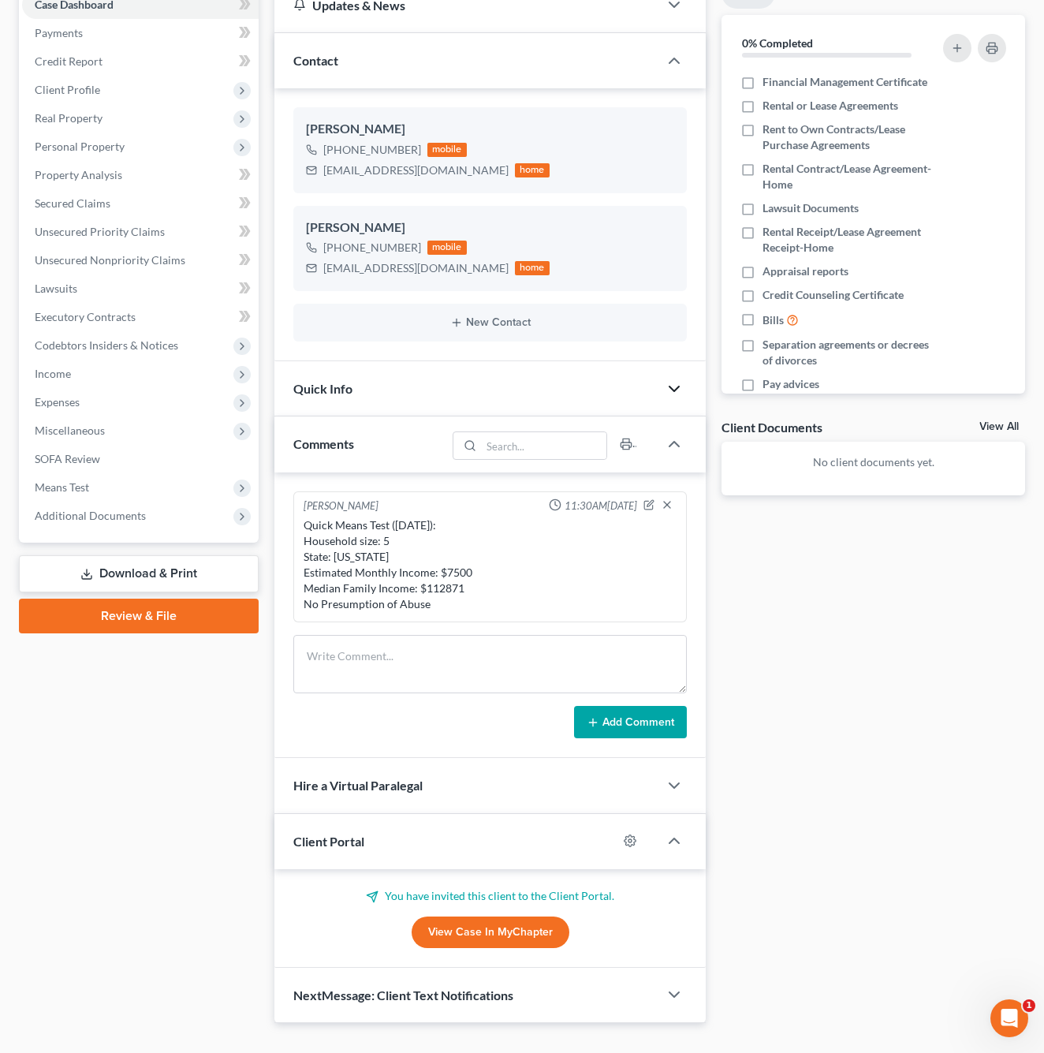
scroll to position [201, 0]
click at [632, 968] on div "NextMessage: Client Text Notifications" at bounding box center [466, 995] width 384 height 54
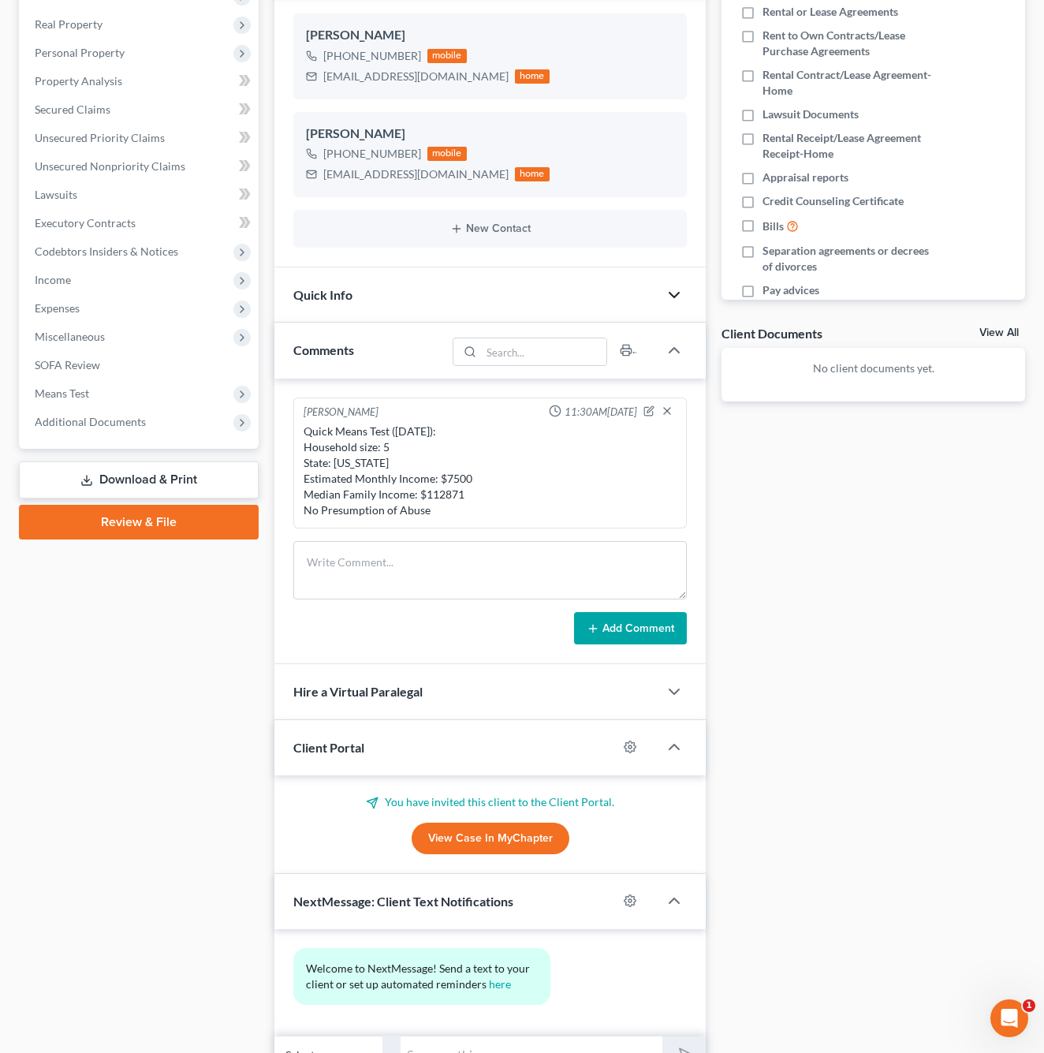
scroll to position [310, 0]
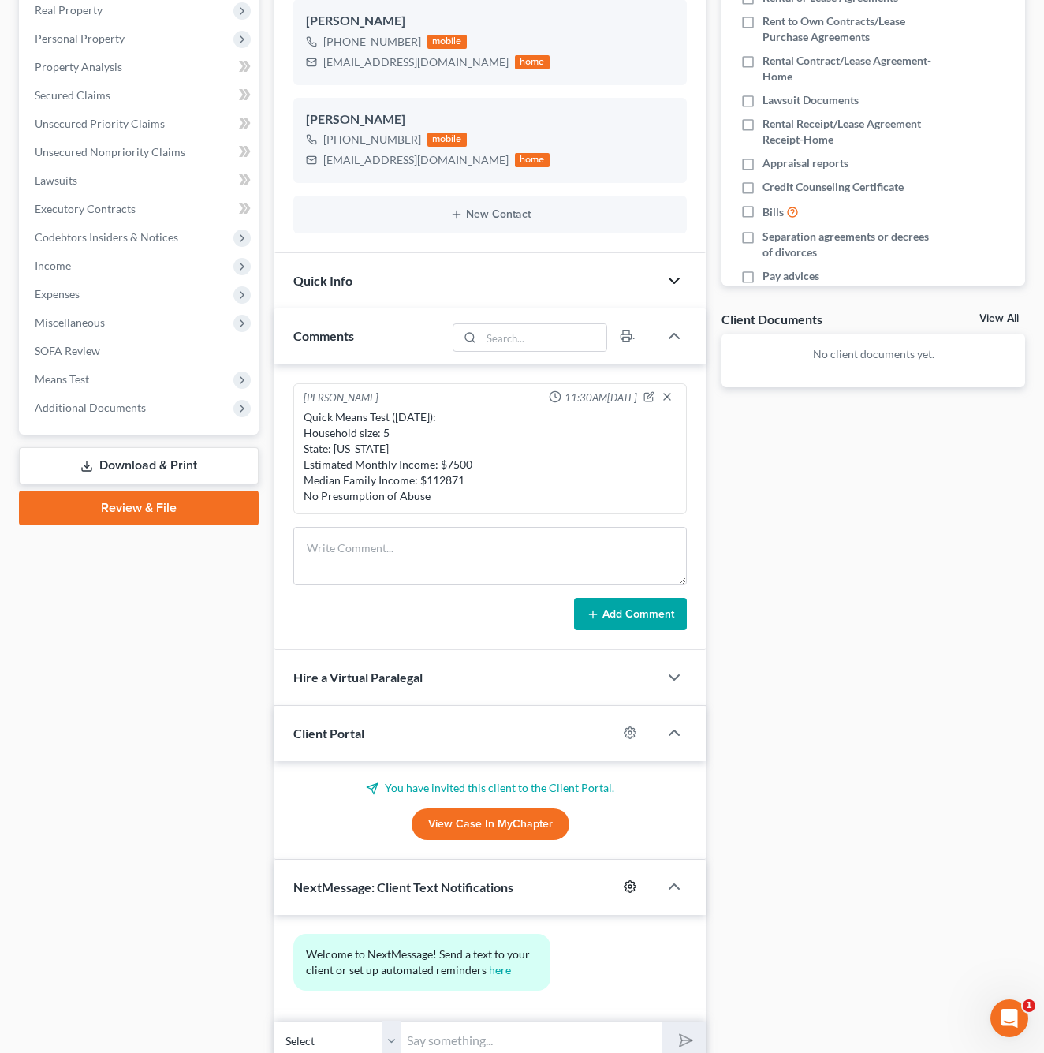
click at [624, 880] on icon "button" at bounding box center [630, 886] width 13 height 13
select select "0"
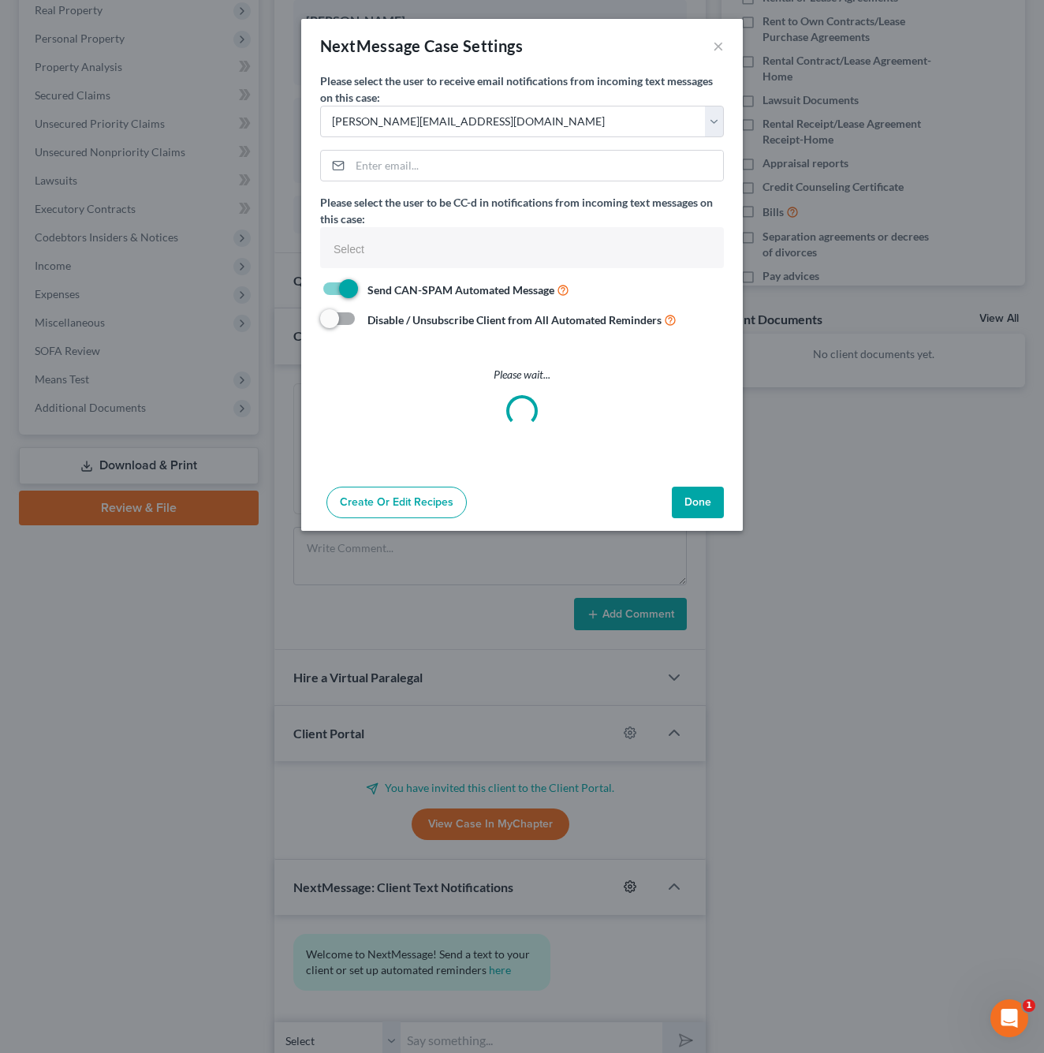
select select
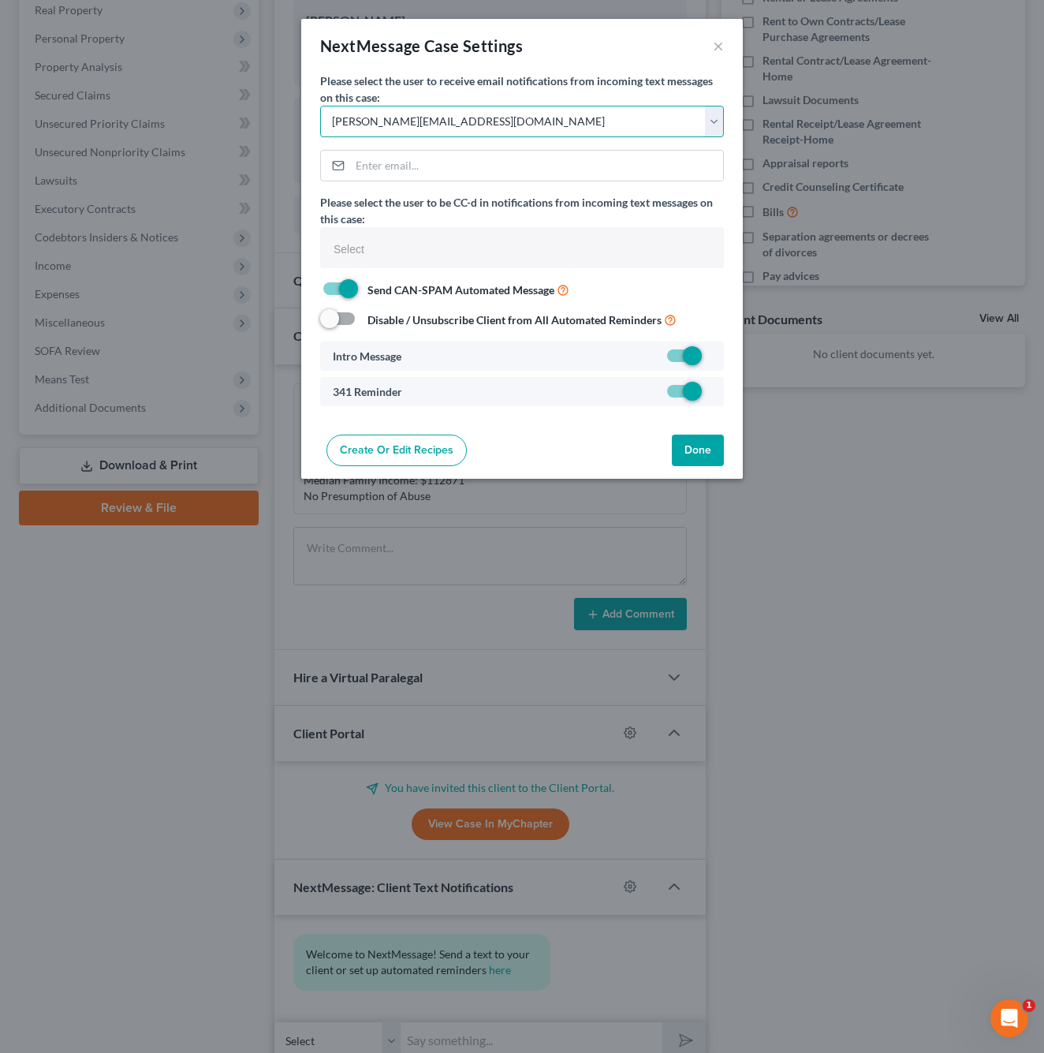
click at [513, 130] on select "Select [PERSON_NAME][EMAIL_ADDRESS][DOMAIN_NAME] [PERSON_NAME][EMAIL_ADDRESS][D…" at bounding box center [522, 122] width 404 height 32
select select "1"
click at [696, 454] on button "Done" at bounding box center [698, 450] width 52 height 32
